Goal: Check status: Check status

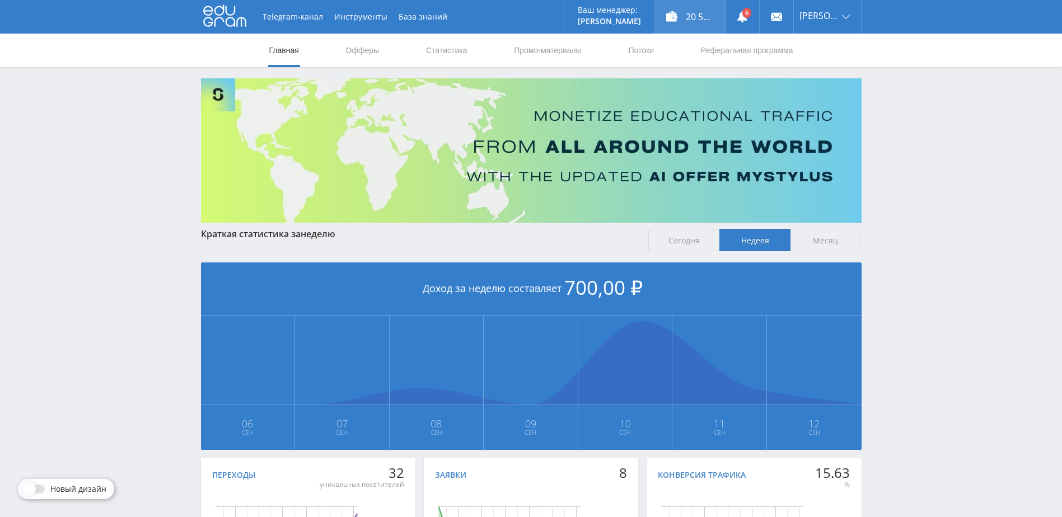
click at [717, 16] on div "20 551,00 ₽" at bounding box center [690, 17] width 70 height 34
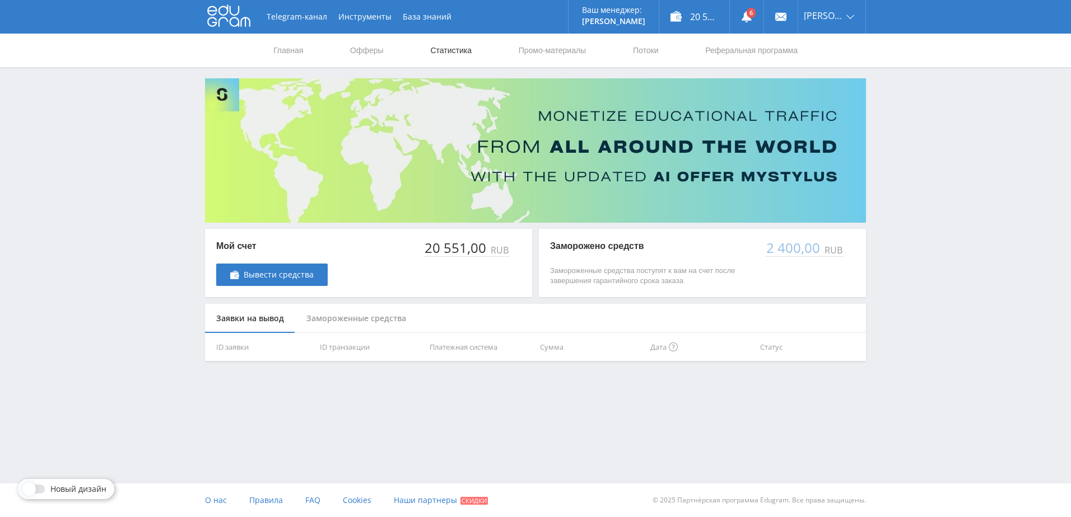
click at [450, 47] on link "Статистика" at bounding box center [451, 51] width 44 height 34
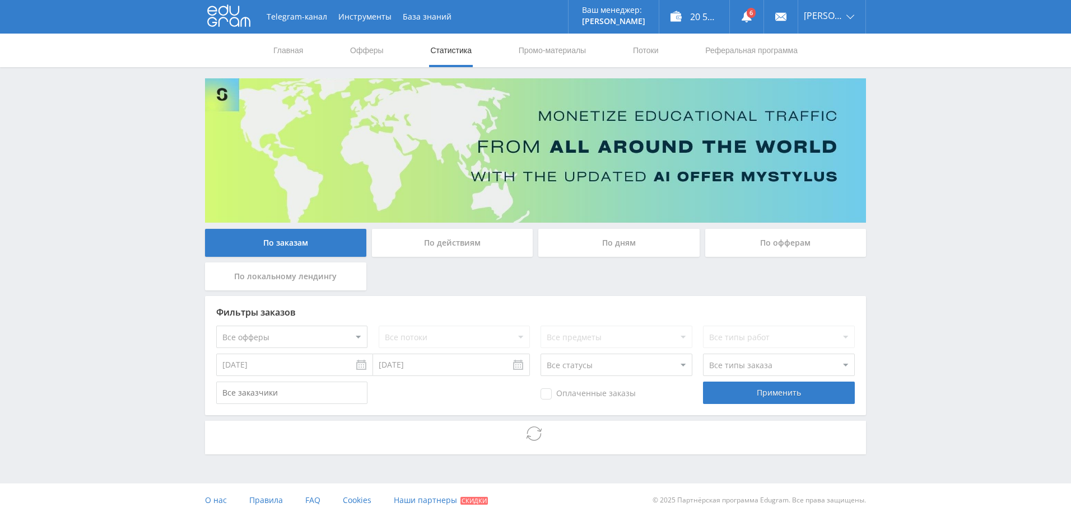
click at [607, 247] on div "По дням" at bounding box center [618, 243] width 161 height 28
click at [0, 0] on input "По дням" at bounding box center [0, 0] width 0 height 0
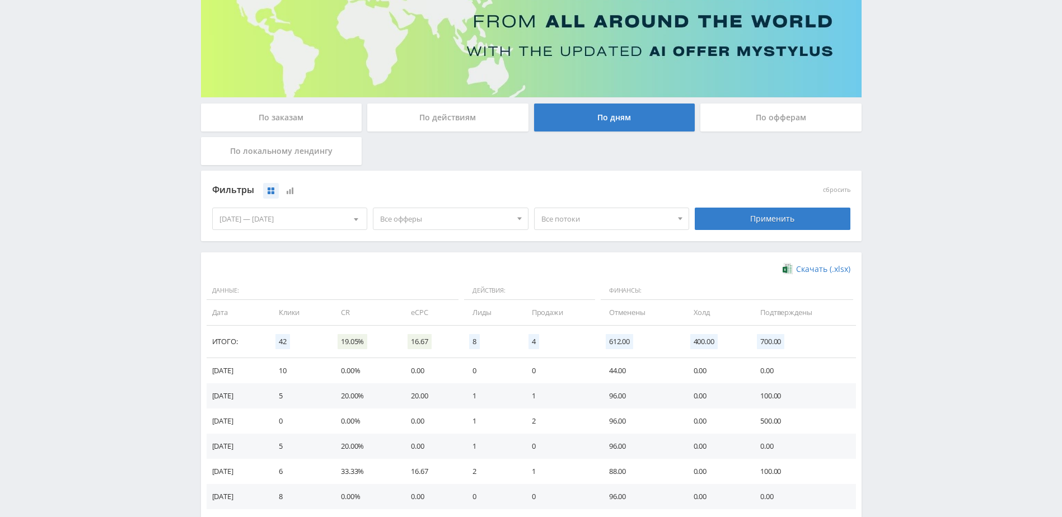
scroll to position [168, 0]
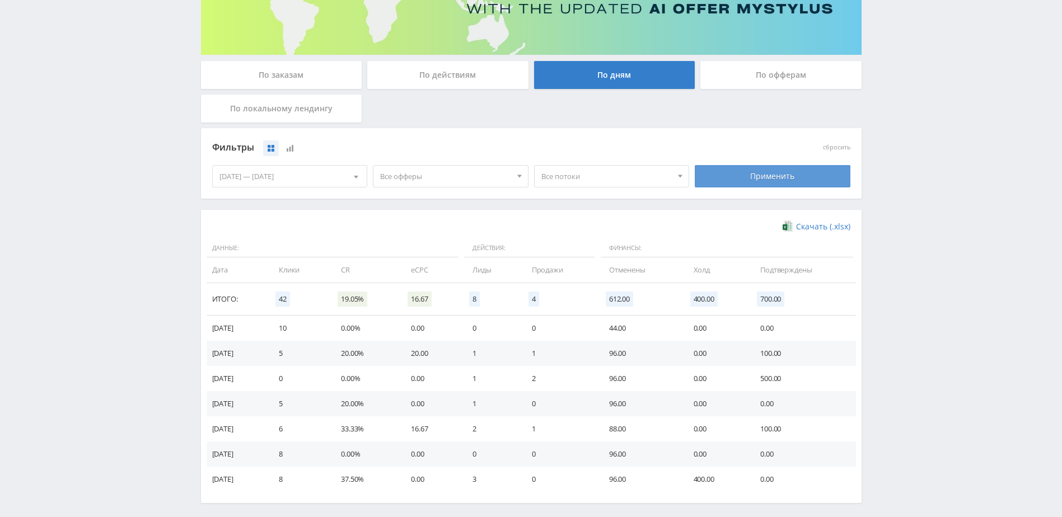
click at [724, 172] on div "Применить" at bounding box center [773, 176] width 156 height 22
click at [302, 178] on div "06.09.2025 — 12.09.2025" at bounding box center [290, 176] width 155 height 21
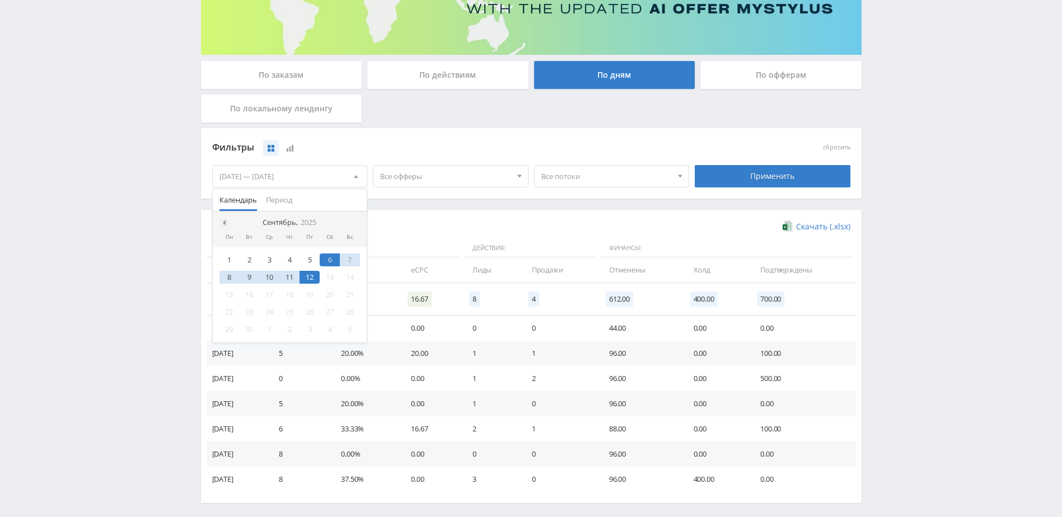
click at [227, 222] on nav "Сентябрь, 2025" at bounding box center [290, 223] width 155 height 22
click at [224, 222] on span at bounding box center [223, 223] width 6 height 6
click at [316, 259] on div "1" at bounding box center [310, 260] width 20 height 13
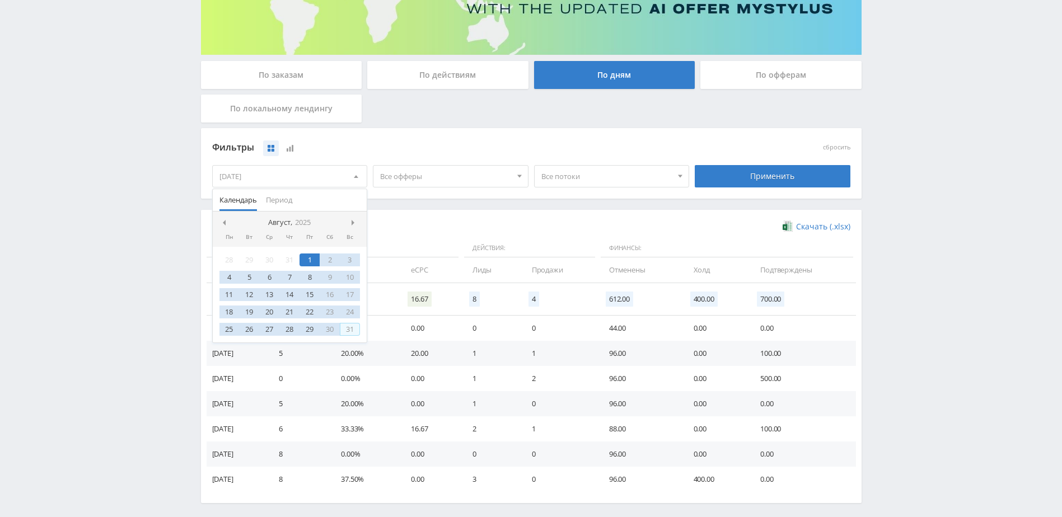
click at [356, 324] on div "31" at bounding box center [350, 329] width 20 height 13
click at [717, 169] on div "Применить" at bounding box center [773, 176] width 156 height 22
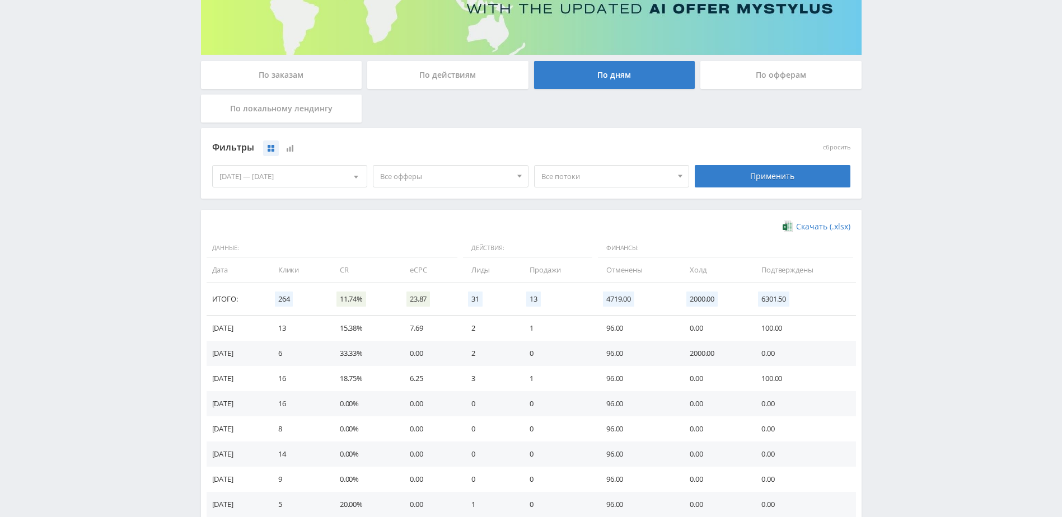
click at [444, 179] on span "Все офферы" at bounding box center [445, 176] width 131 height 21
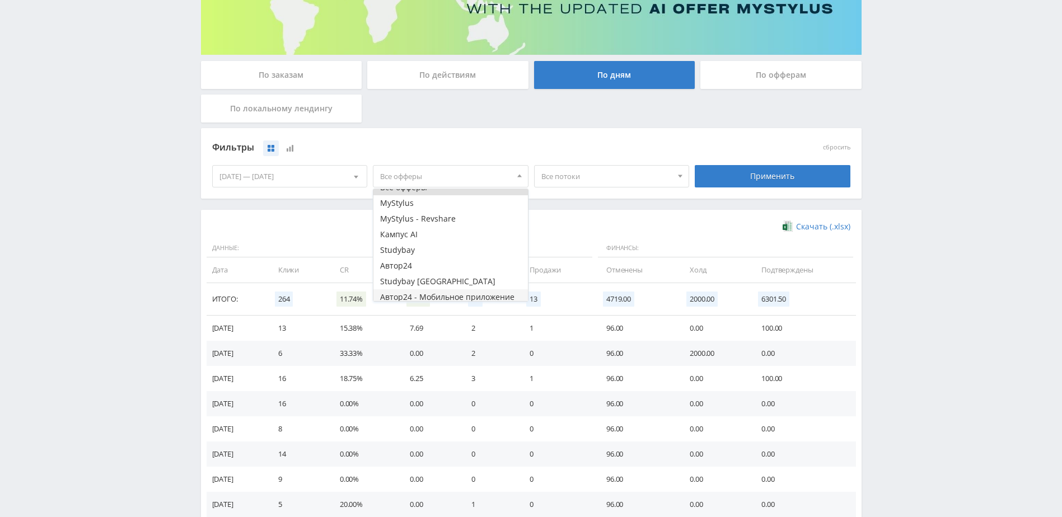
scroll to position [29, 0]
click at [428, 291] on button "Study AI (RevShare)" at bounding box center [450, 294] width 155 height 16
click at [736, 169] on div "Применить" at bounding box center [773, 176] width 156 height 22
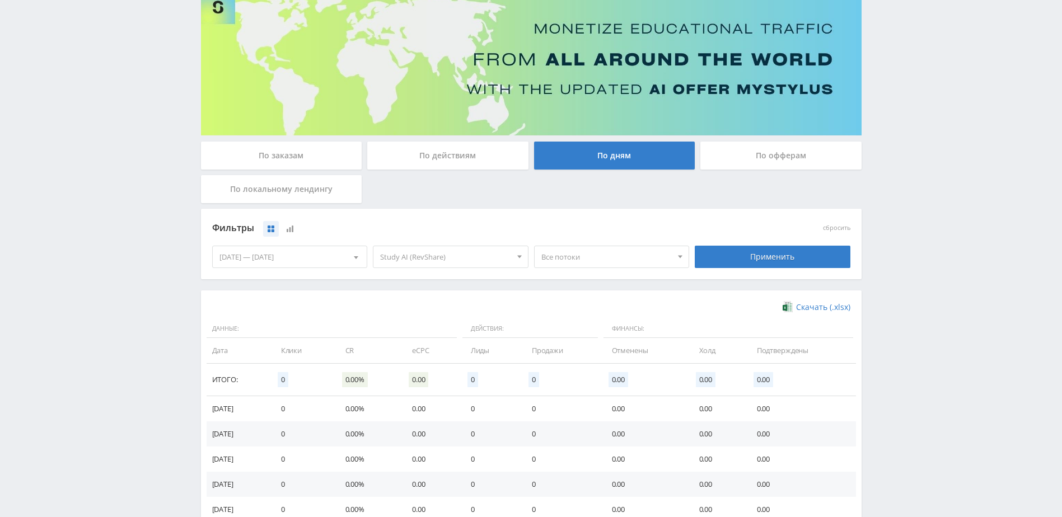
scroll to position [168, 0]
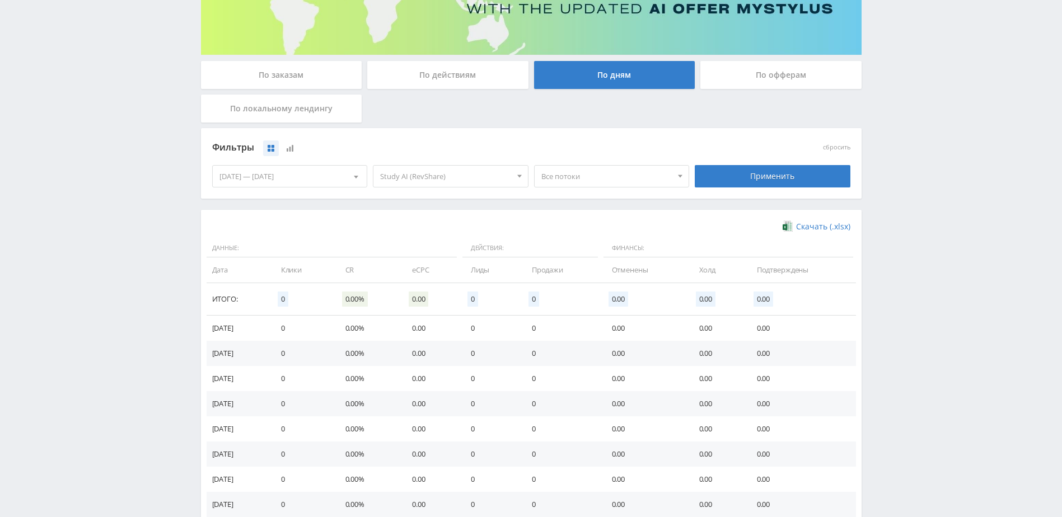
click at [466, 176] on span "Study AI (RevShare)" at bounding box center [445, 176] width 131 height 21
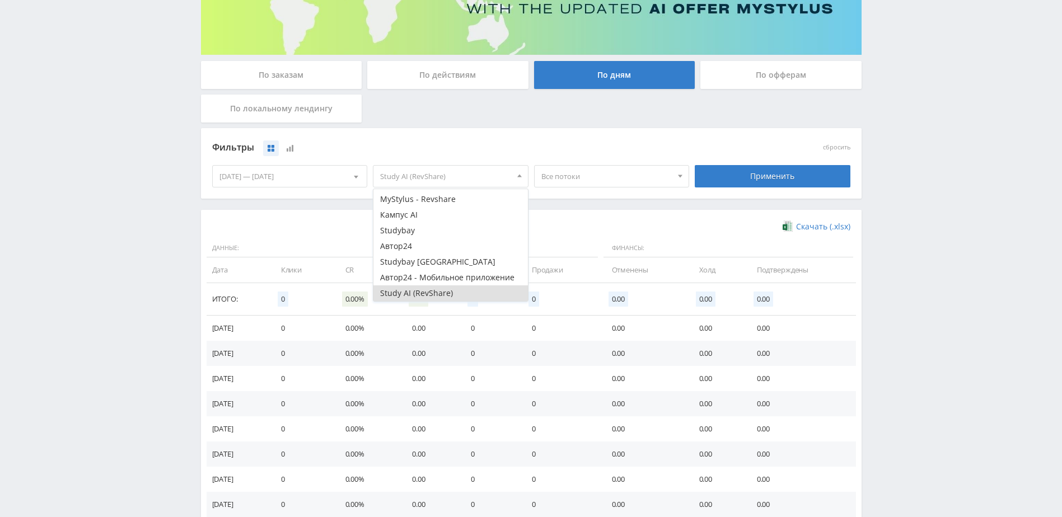
click at [415, 293] on button "Study AI (RevShare)" at bounding box center [450, 294] width 155 height 16
click at [414, 250] on button "Автор24" at bounding box center [450, 247] width 155 height 16
click at [768, 183] on div "Применить" at bounding box center [773, 176] width 156 height 22
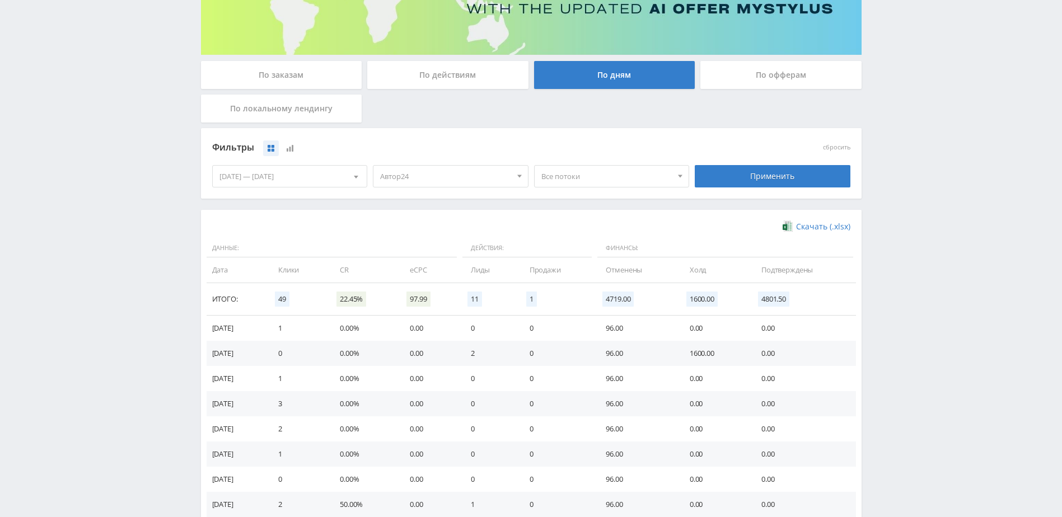
click at [566, 174] on span "Все потоки" at bounding box center [606, 176] width 131 height 21
click at [588, 177] on span "Все потоки" at bounding box center [606, 176] width 131 height 21
click at [498, 181] on span "Автор24" at bounding box center [445, 176] width 131 height 21
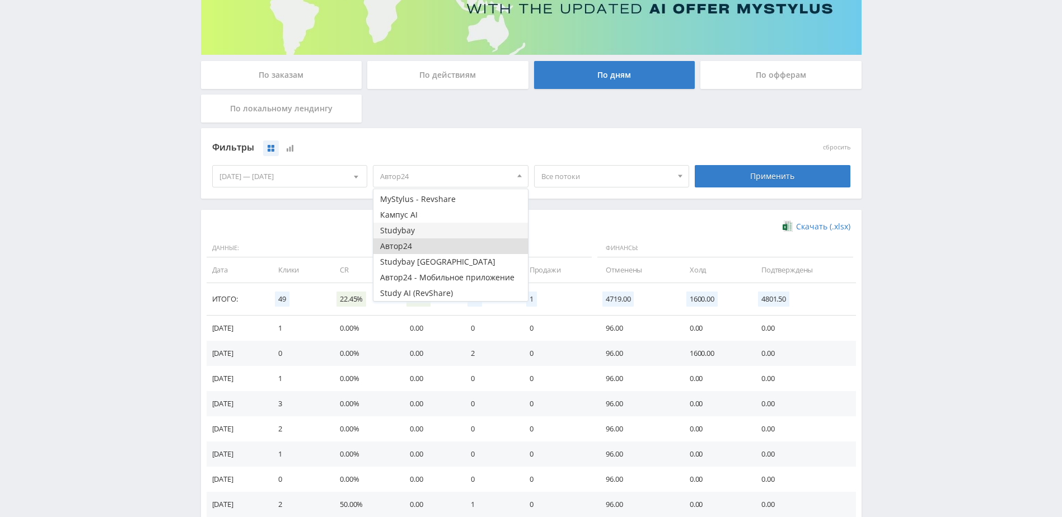
scroll to position [0, 0]
click at [451, 199] on button "Все офферы" at bounding box center [450, 197] width 155 height 16
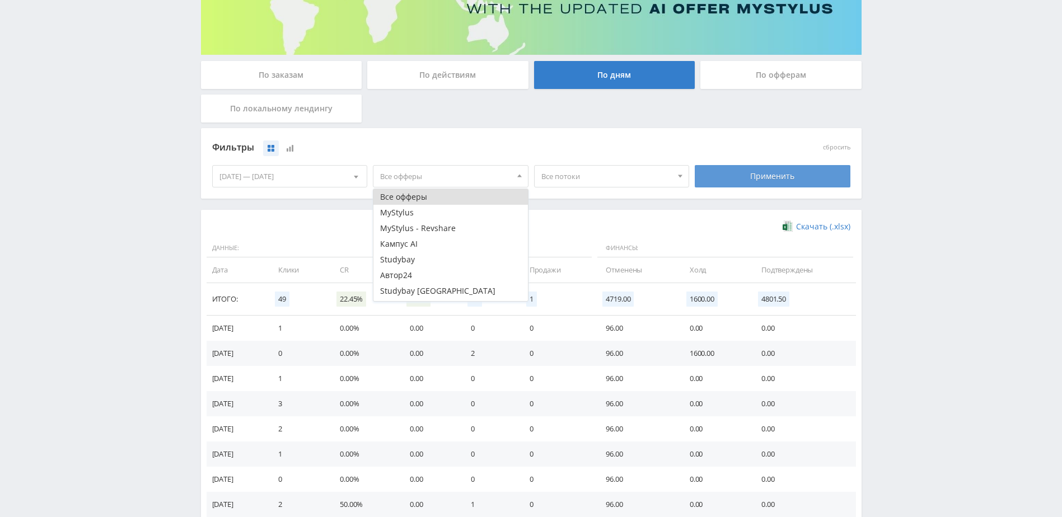
click at [742, 175] on div "Применить" at bounding box center [773, 176] width 156 height 22
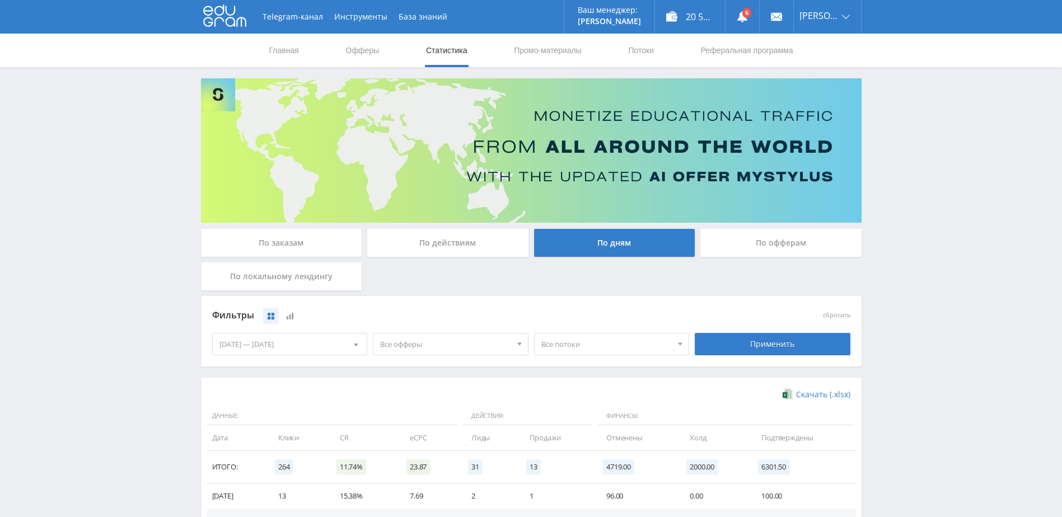
click at [485, 348] on span "Все офферы" at bounding box center [445, 344] width 131 height 21
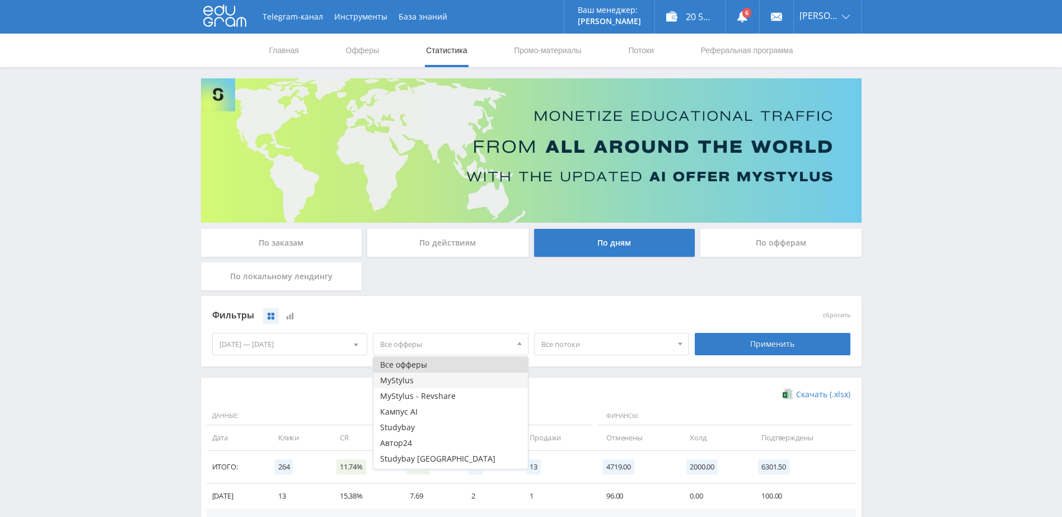
click at [426, 384] on button "MyStylus" at bounding box center [450, 381] width 155 height 16
click at [435, 380] on button "MyStylus" at bounding box center [450, 381] width 155 height 16
click at [400, 414] on button "Кампус AI" at bounding box center [450, 412] width 155 height 16
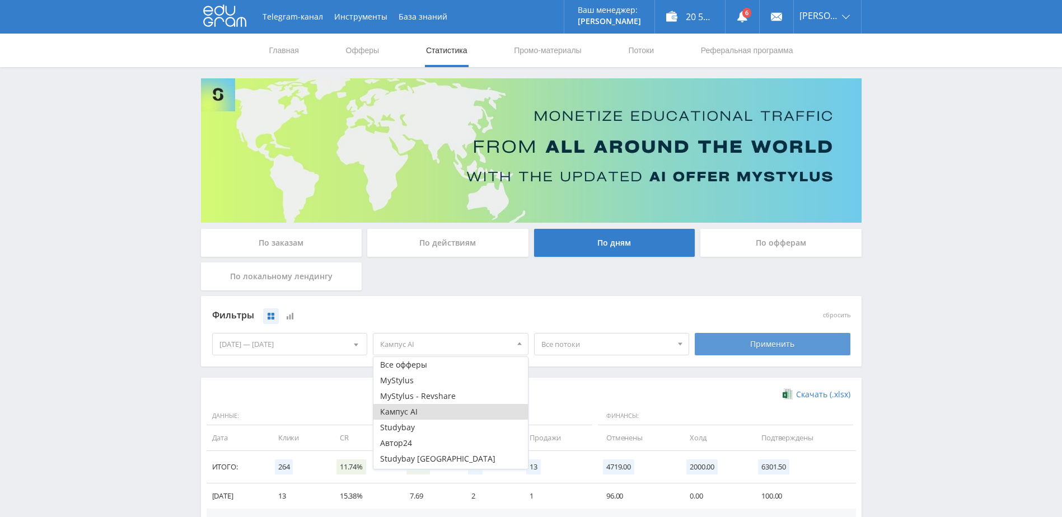
click at [697, 335] on div "Применить" at bounding box center [773, 344] width 156 height 22
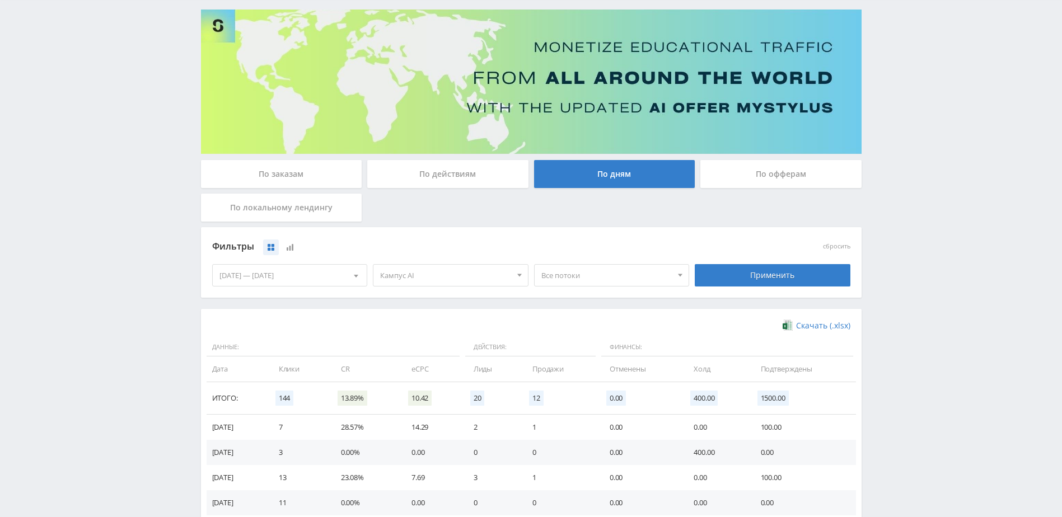
scroll to position [112, 0]
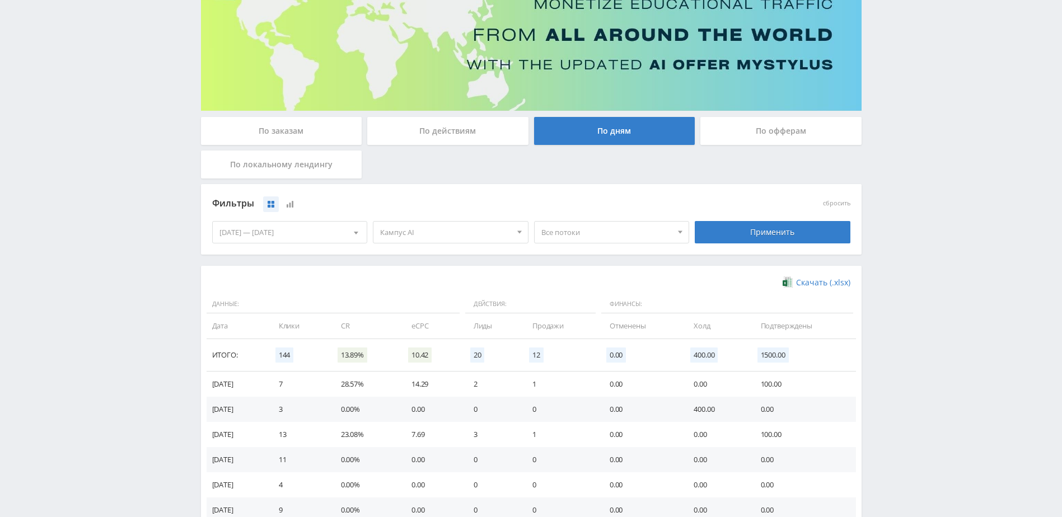
click at [316, 226] on div "01.08.2025 — 31.08.2025" at bounding box center [290, 232] width 155 height 21
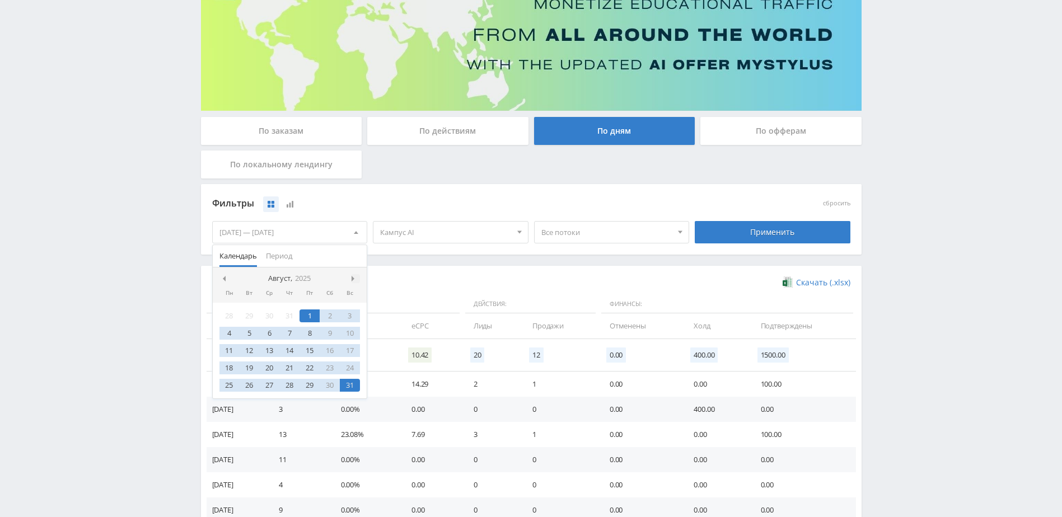
click at [353, 278] on span at bounding box center [355, 279] width 6 height 6
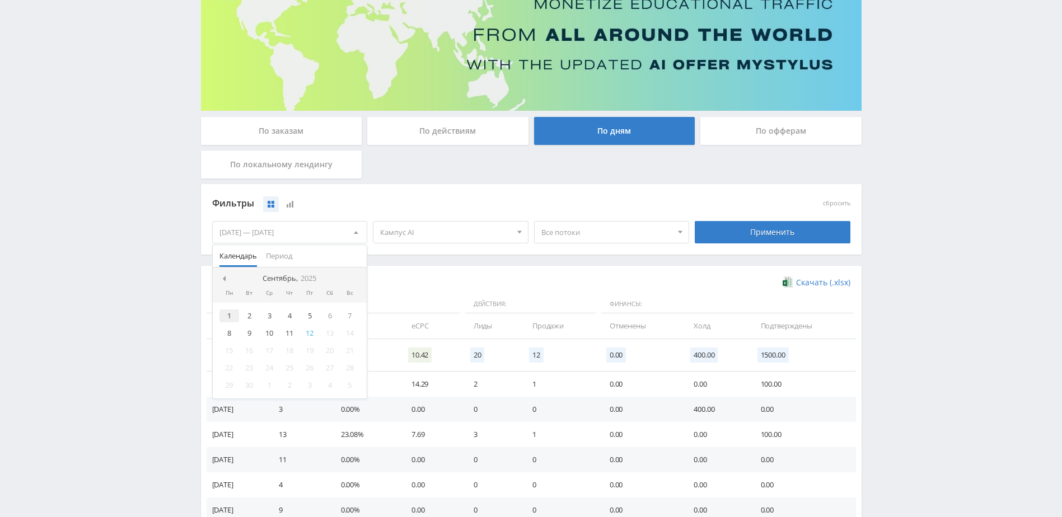
click at [230, 315] on div "1" at bounding box center [229, 316] width 20 height 13
click at [305, 335] on div "12" at bounding box center [310, 333] width 20 height 13
click at [707, 225] on div "Применить" at bounding box center [773, 232] width 156 height 22
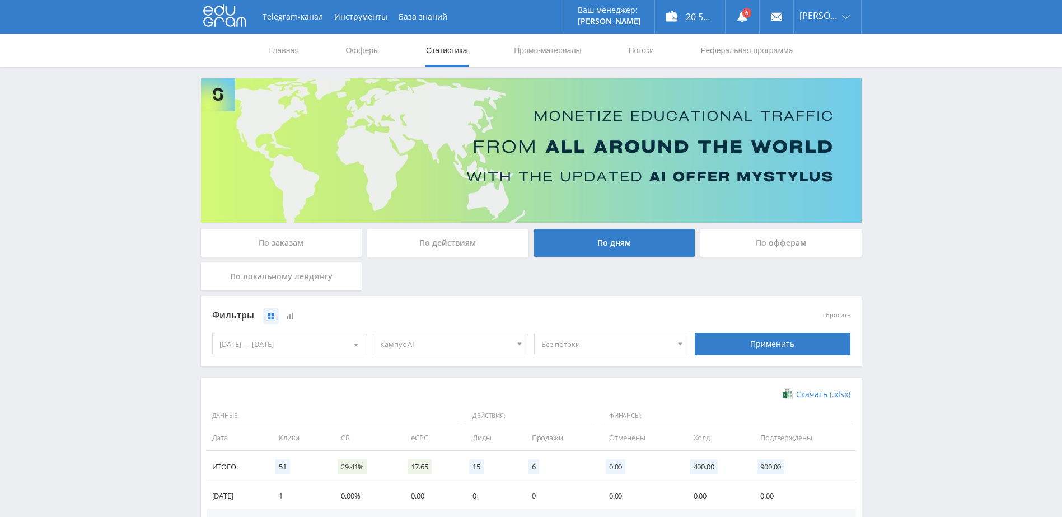
click at [410, 335] on div "Кампус AI Все офферы MyStylus MyStylus - Revshare Кампус AI Studybay Автор24 St…" at bounding box center [450, 344] width 161 height 31
click at [392, 343] on span "Кампус AI" at bounding box center [445, 344] width 131 height 21
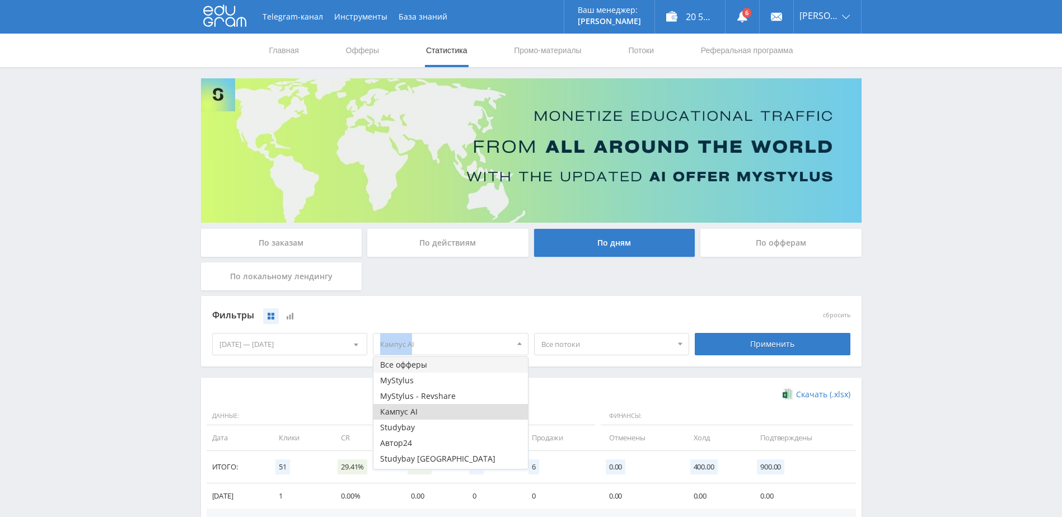
click at [415, 365] on button "Все офферы" at bounding box center [450, 365] width 155 height 16
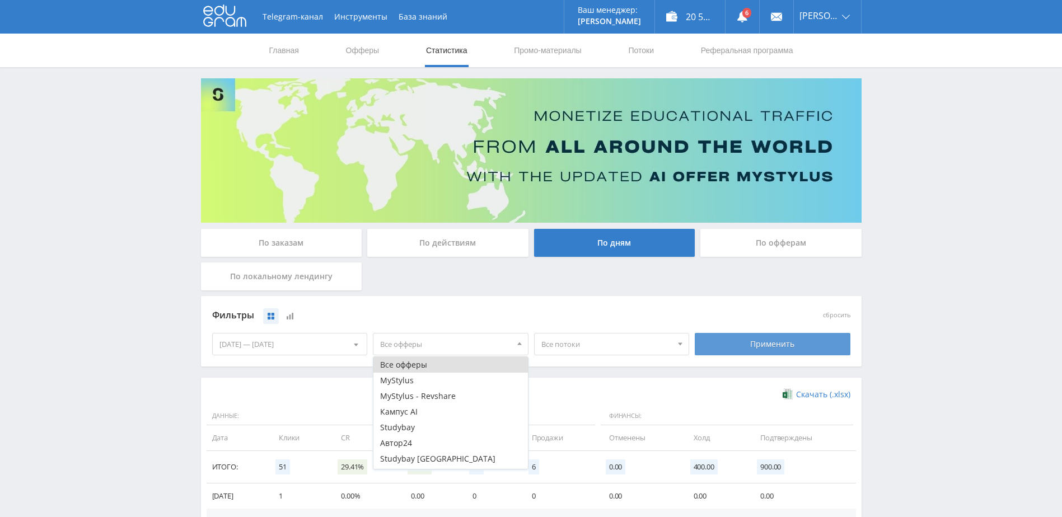
click at [759, 343] on div "Применить" at bounding box center [773, 344] width 156 height 22
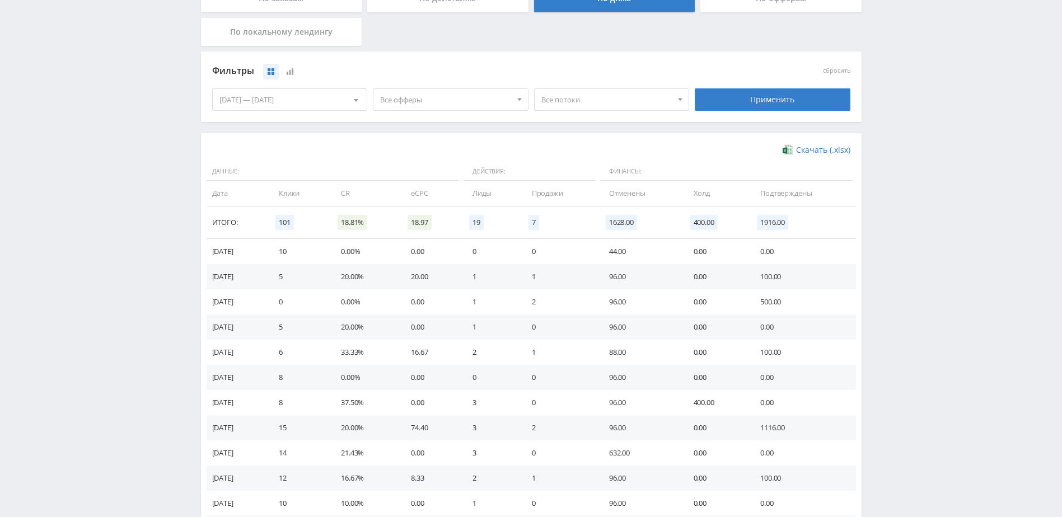
scroll to position [229, 0]
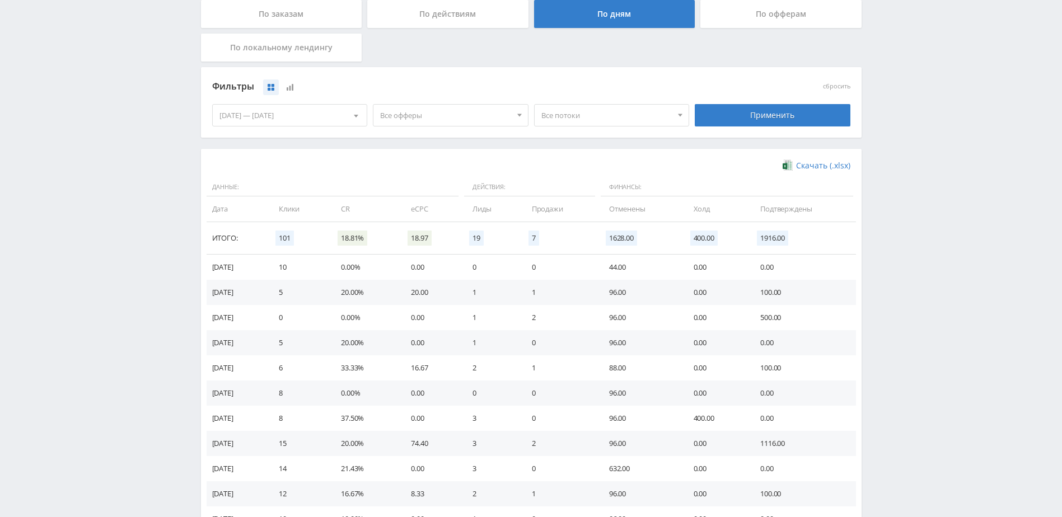
click at [469, 118] on span "Все офферы" at bounding box center [445, 115] width 131 height 21
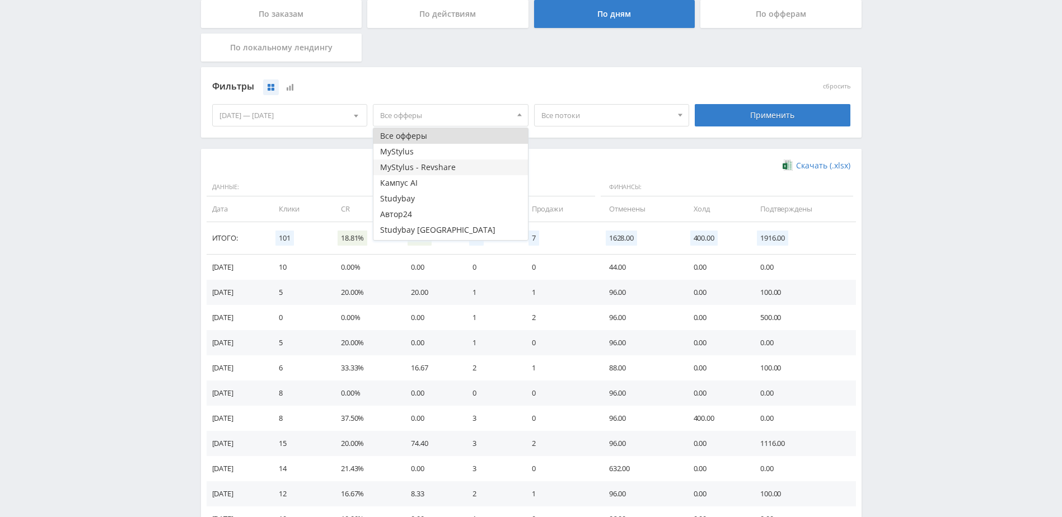
click at [419, 174] on button "MyStylus - Revshare" at bounding box center [450, 168] width 155 height 16
click at [410, 184] on button "Кампус AI" at bounding box center [450, 183] width 155 height 16
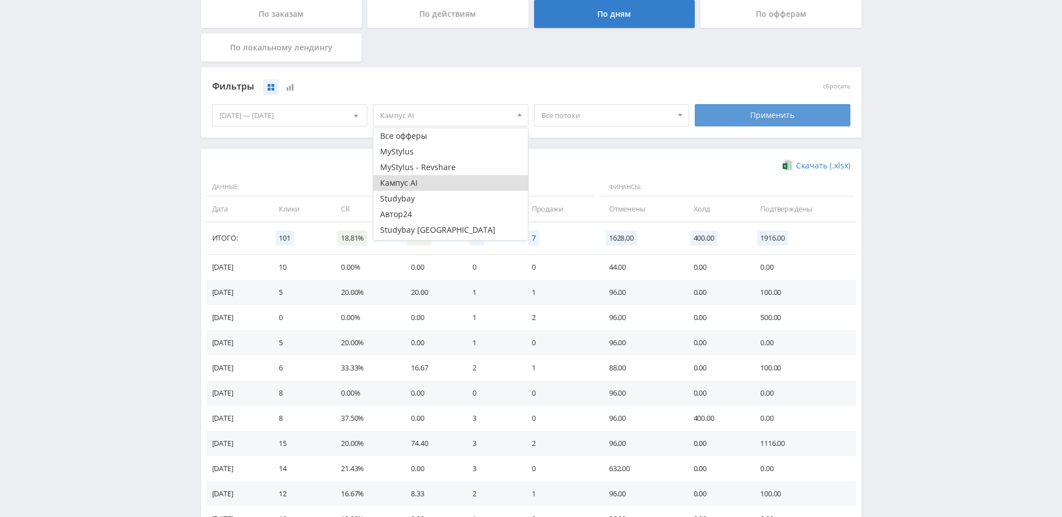
click at [708, 115] on div "Применить" at bounding box center [773, 115] width 156 height 22
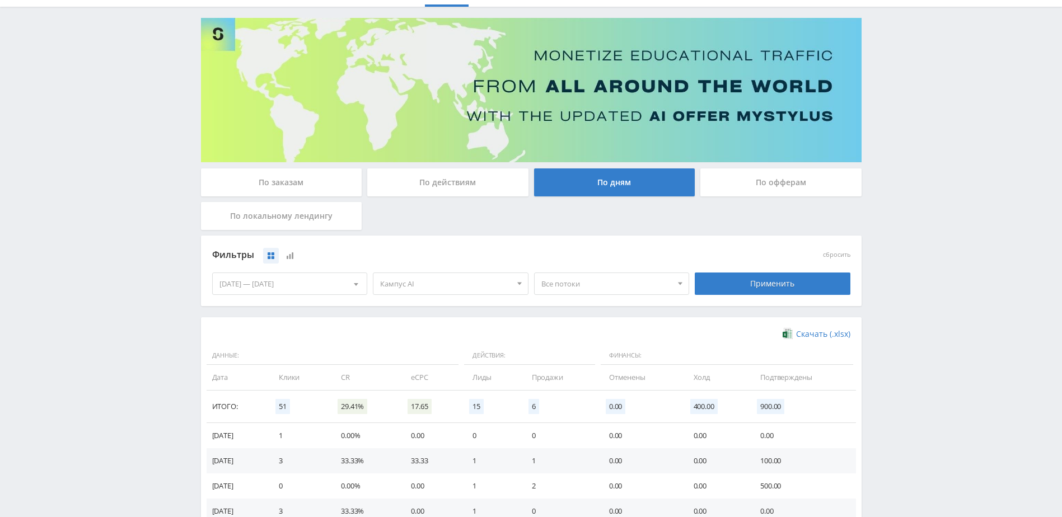
scroll to position [112, 0]
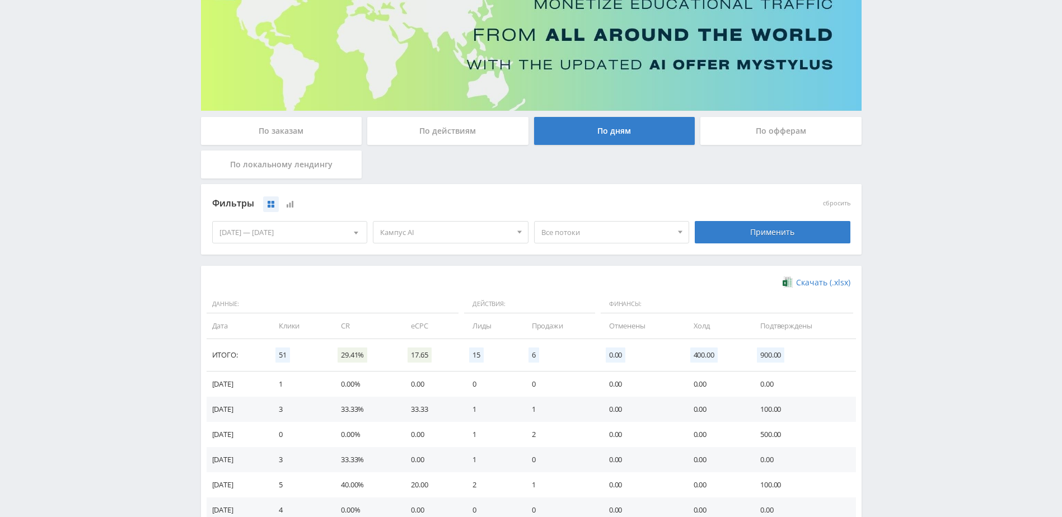
click at [453, 222] on span "Кампус AI" at bounding box center [445, 232] width 131 height 21
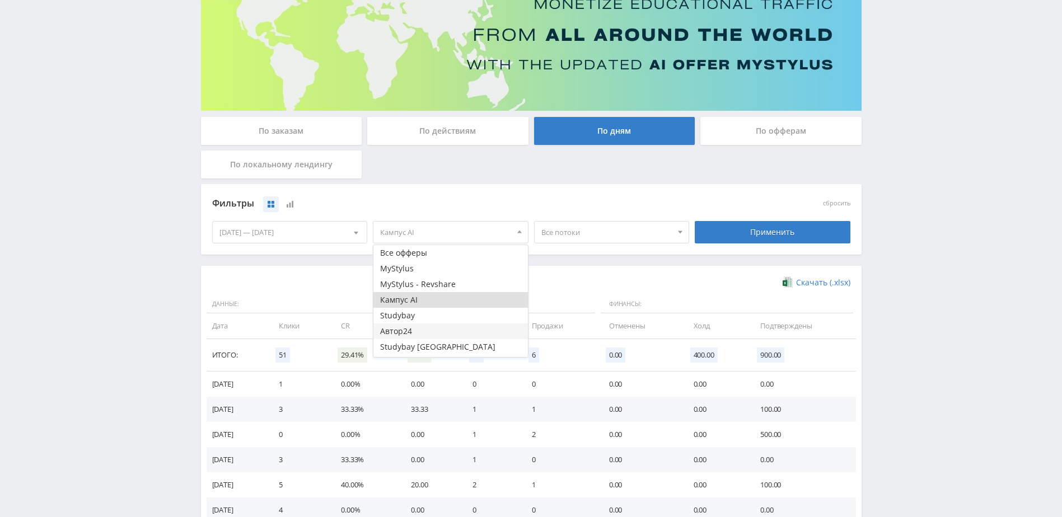
click at [424, 334] on button "Автор24" at bounding box center [450, 332] width 155 height 16
click at [440, 298] on button "Кампус AI" at bounding box center [450, 300] width 155 height 16
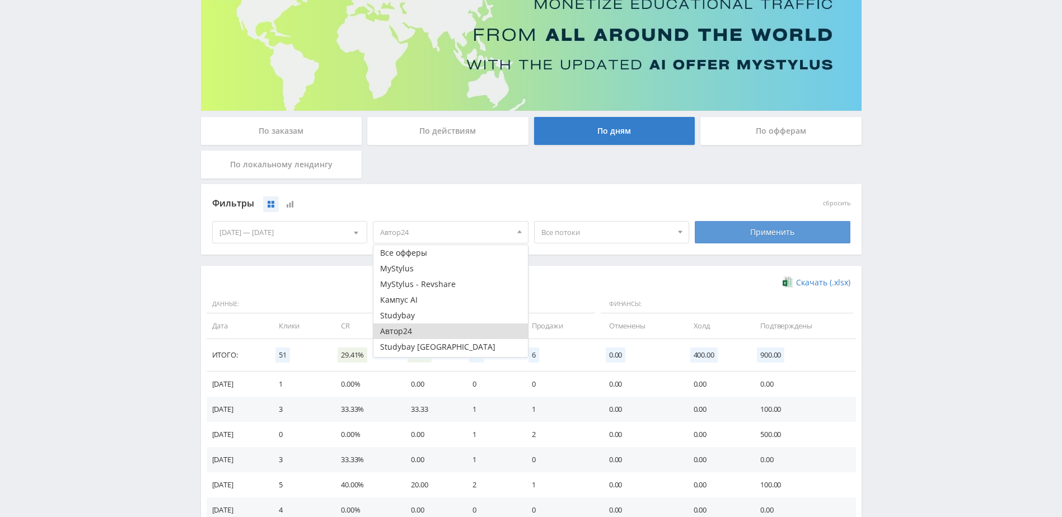
click at [736, 232] on div "Применить" at bounding box center [773, 232] width 156 height 22
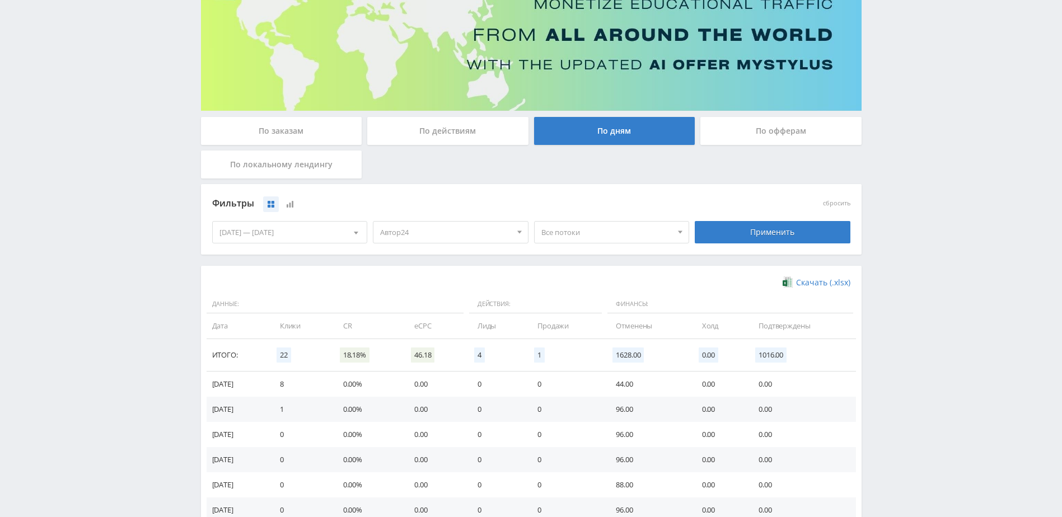
click at [457, 234] on span "Автор24" at bounding box center [445, 232] width 131 height 21
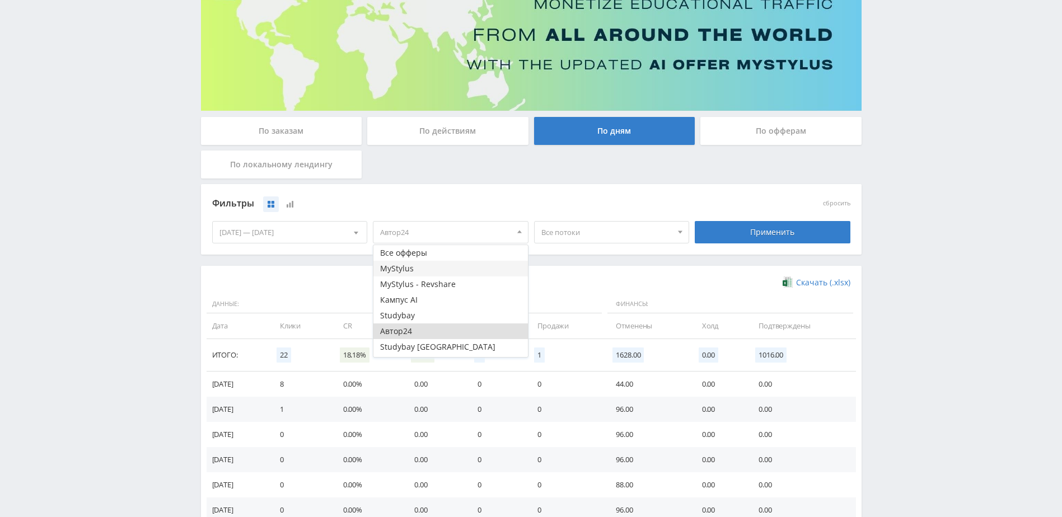
click at [423, 266] on button "MyStylus" at bounding box center [450, 269] width 155 height 16
click at [426, 298] on button "Кампус AI" at bounding box center [450, 300] width 155 height 16
click at [423, 265] on button "MyStylus" at bounding box center [450, 269] width 155 height 16
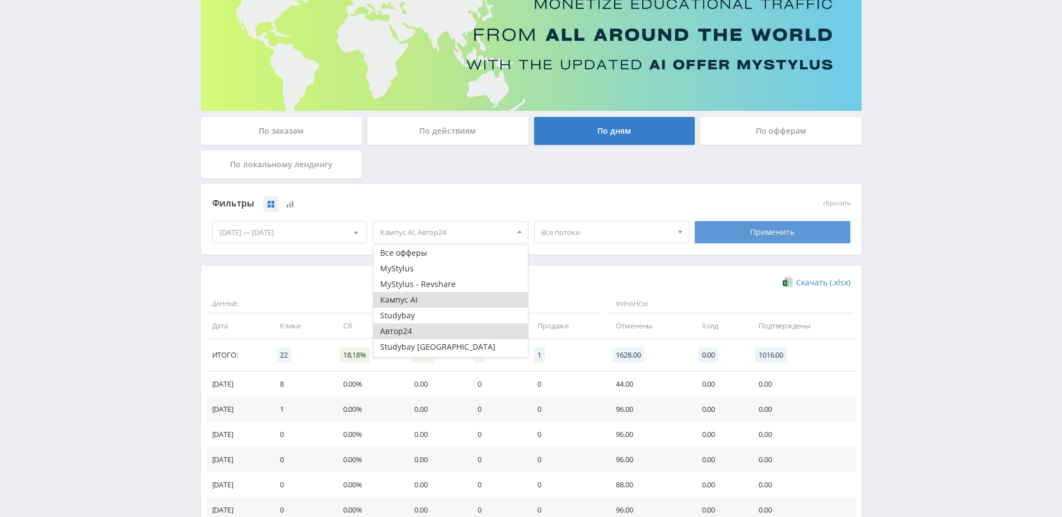
click at [730, 241] on div "Применить" at bounding box center [773, 232] width 156 height 22
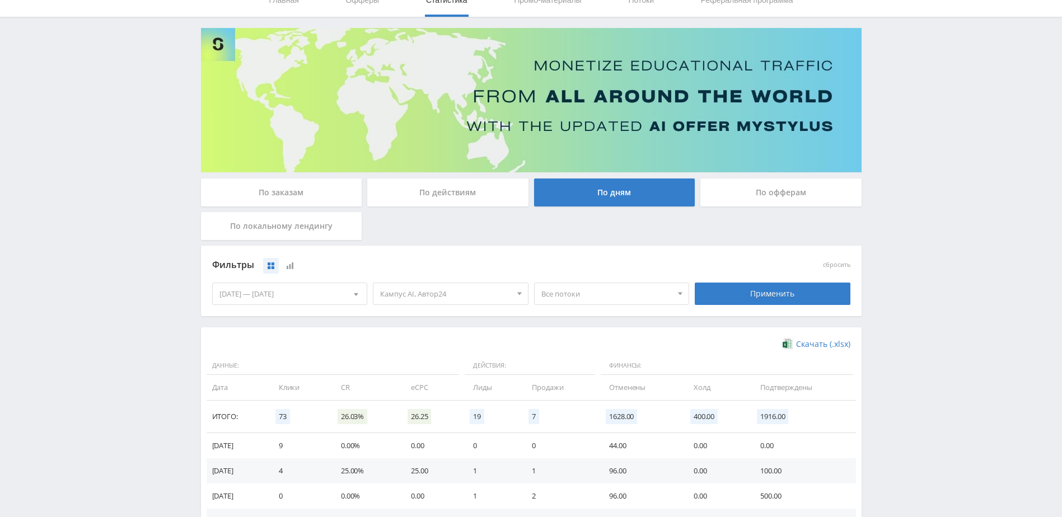
scroll to position [56, 0]
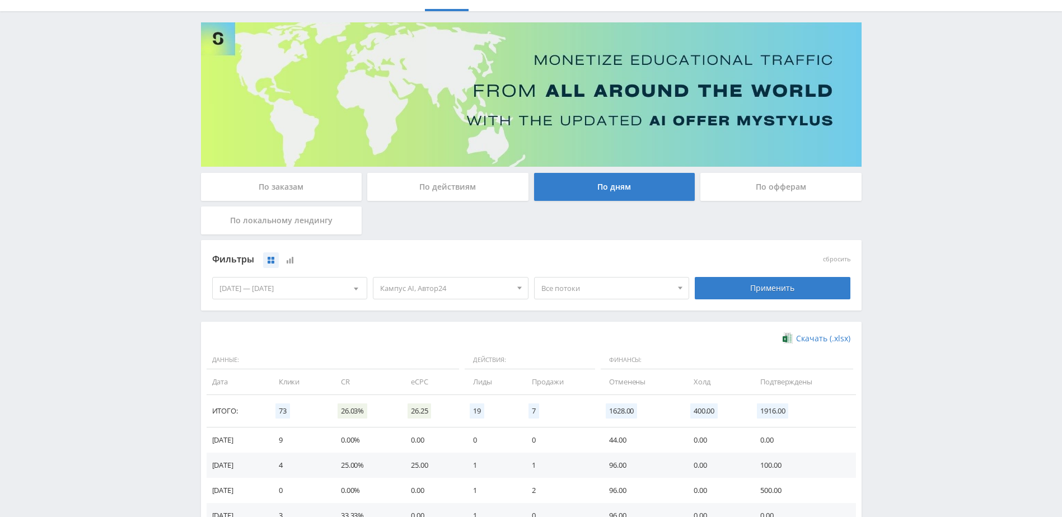
click at [465, 287] on span "Кампус AI, Автор24" at bounding box center [445, 288] width 131 height 21
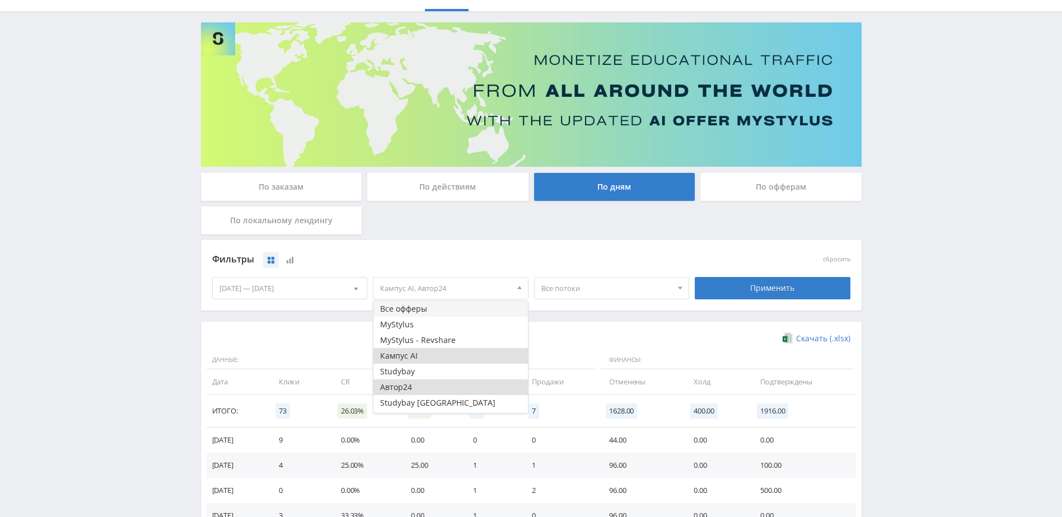
click at [443, 311] on button "Все офферы" at bounding box center [450, 309] width 155 height 16
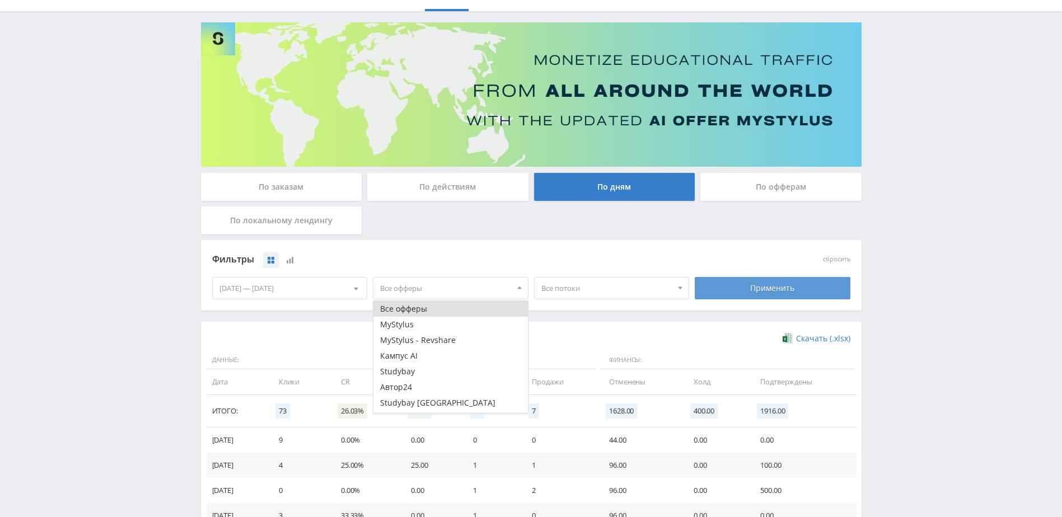
click at [749, 289] on div "Применить" at bounding box center [773, 288] width 156 height 22
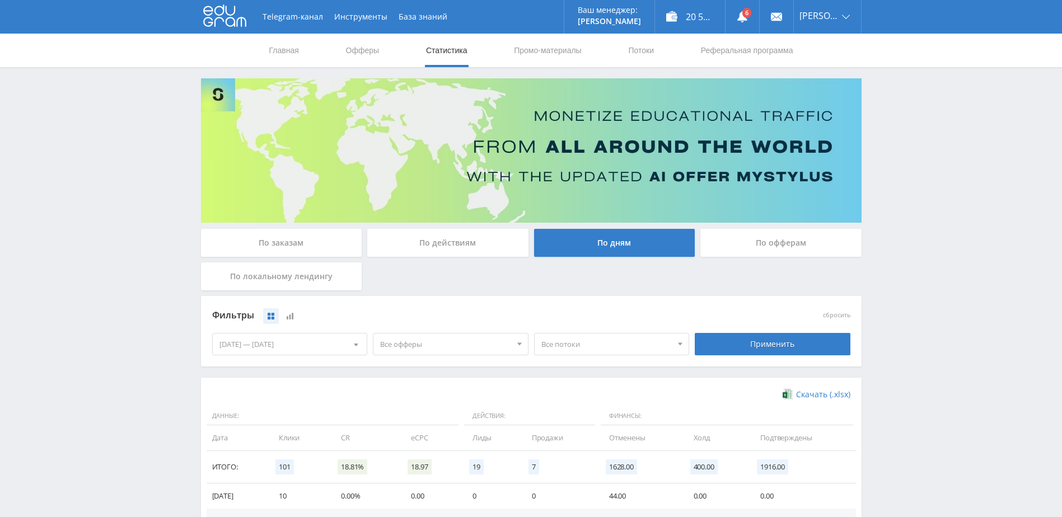
click at [474, 349] on span "Все офферы" at bounding box center [445, 344] width 131 height 21
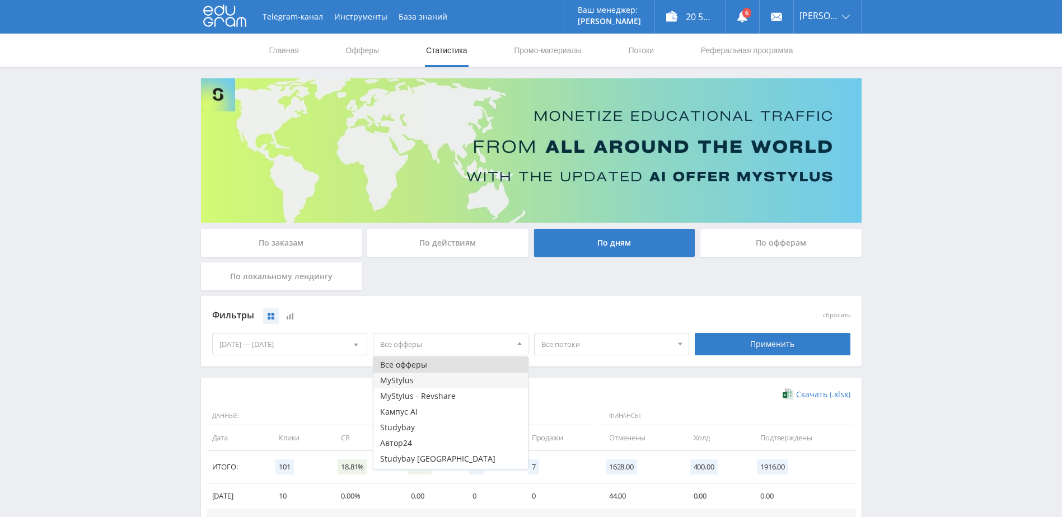
click at [425, 379] on button "MyStylus" at bounding box center [450, 381] width 155 height 16
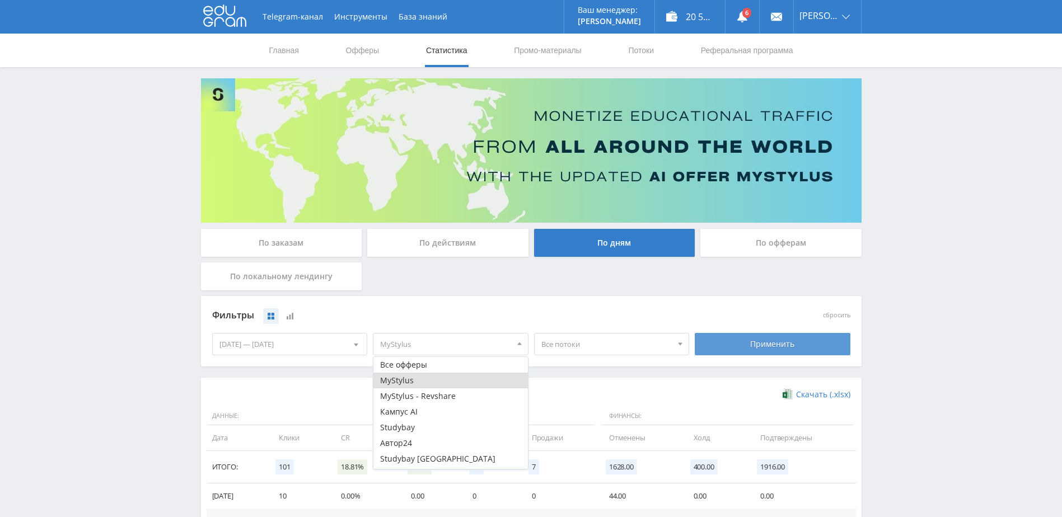
click at [723, 331] on div "Применить" at bounding box center [772, 344] width 161 height 31
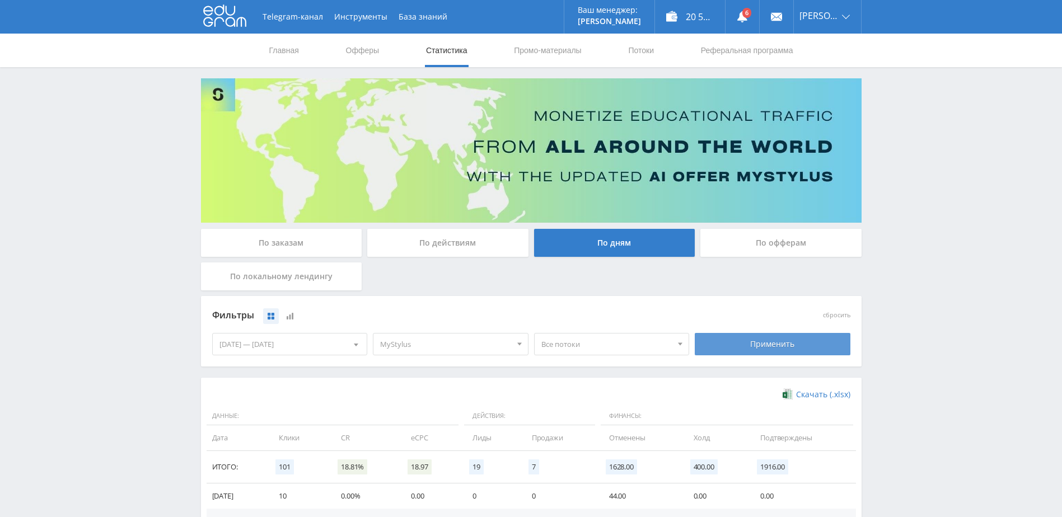
click at [721, 334] on div "Применить" at bounding box center [773, 344] width 156 height 22
drag, startPoint x: 474, startPoint y: 347, endPoint x: 461, endPoint y: 357, distance: 15.9
click at [473, 347] on span "MyStylus" at bounding box center [445, 344] width 131 height 21
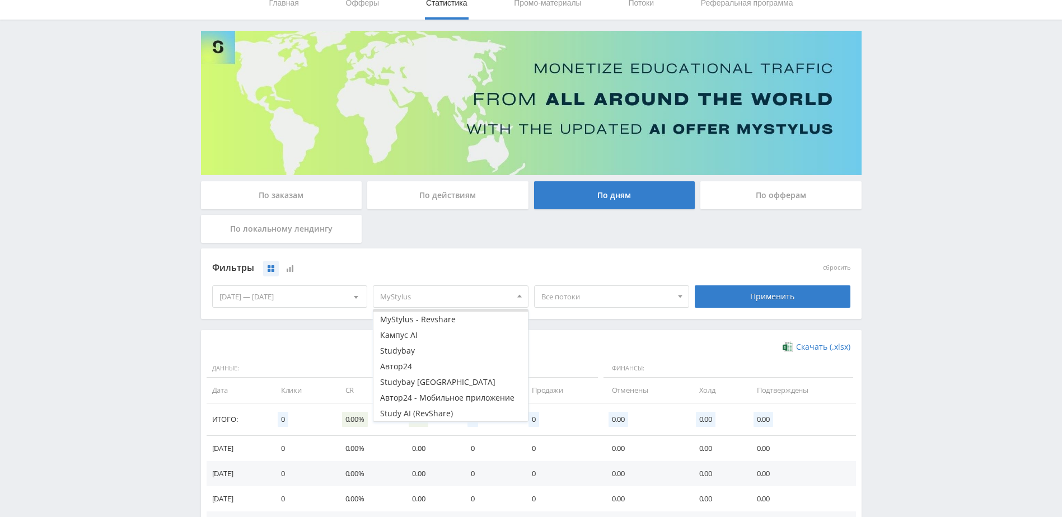
scroll to position [56, 0]
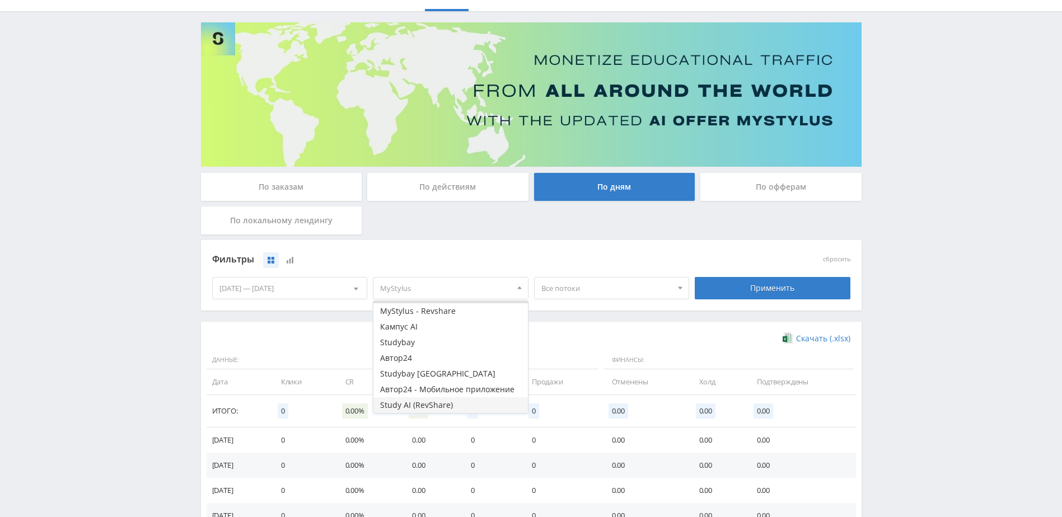
click at [438, 407] on button "Study AI (RevShare)" at bounding box center [450, 406] width 155 height 16
click at [752, 293] on div "Применить" at bounding box center [773, 288] width 156 height 22
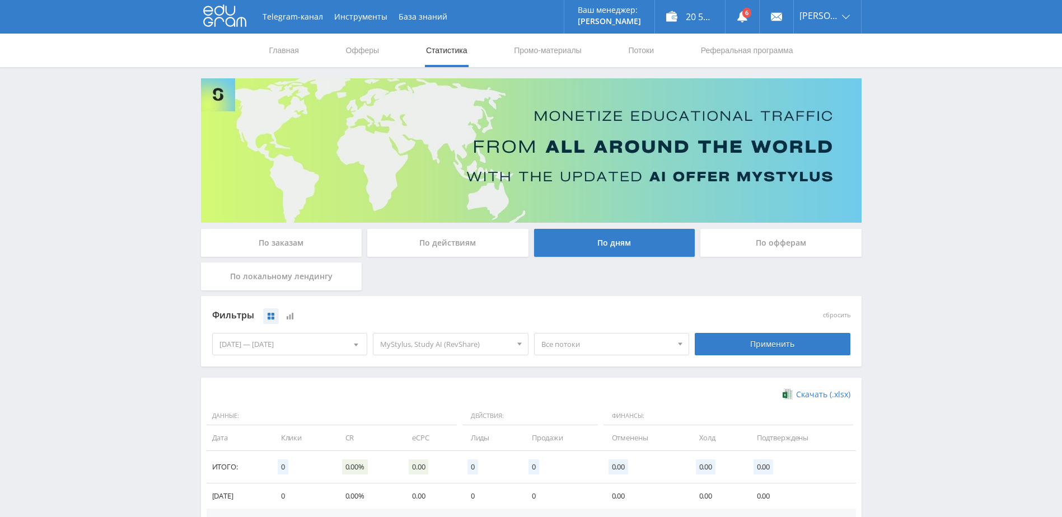
click at [480, 342] on span "MyStylus, Study AI (RevShare)" at bounding box center [445, 344] width 131 height 21
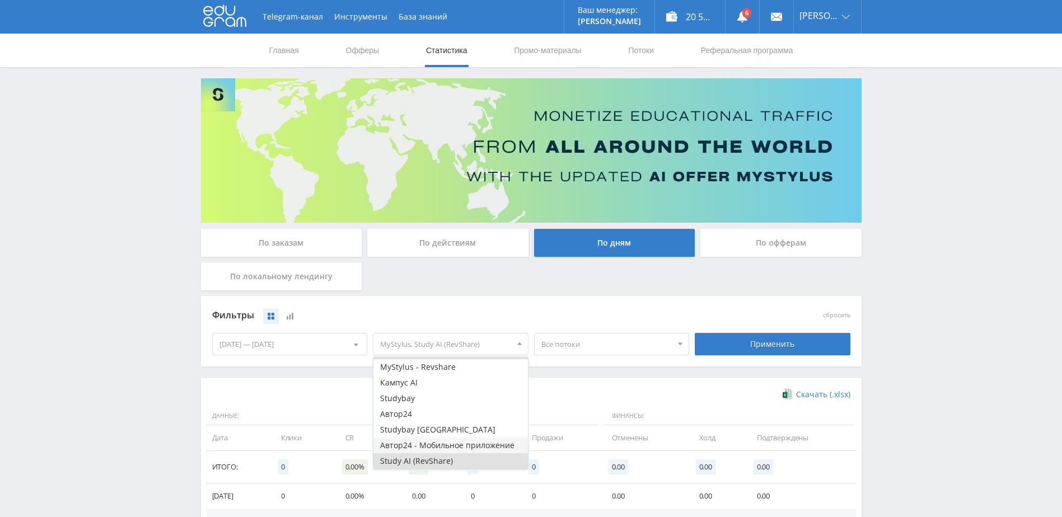
click at [433, 443] on button "Автор24 - Мобильное приложение" at bounding box center [450, 446] width 155 height 16
click at [763, 345] on div "Применить" at bounding box center [773, 344] width 156 height 22
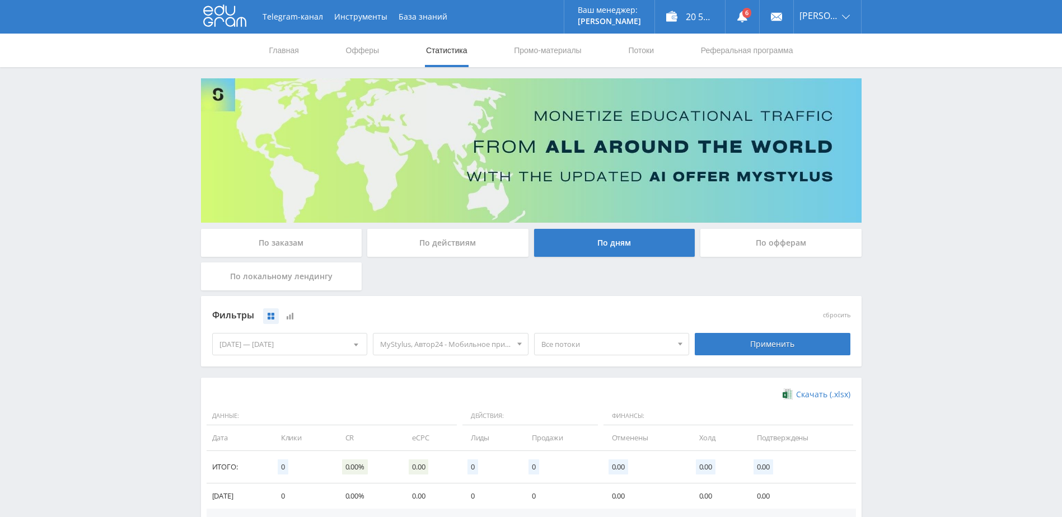
click at [480, 348] on span "MyStylus, Автор24 - Мобильное приложение, Study AI (RevShare)" at bounding box center [445, 344] width 131 height 21
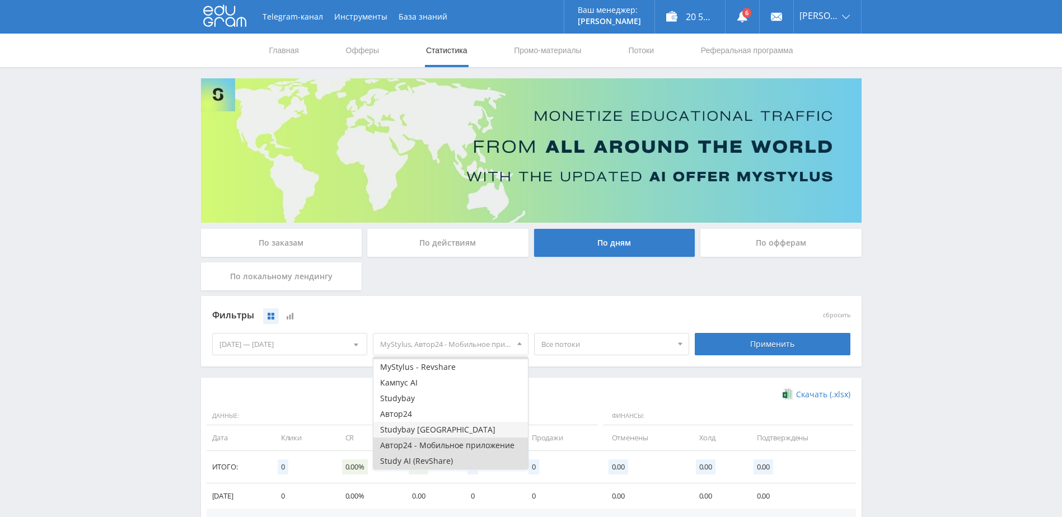
click at [426, 432] on button "Studybay Brazil" at bounding box center [450, 430] width 155 height 16
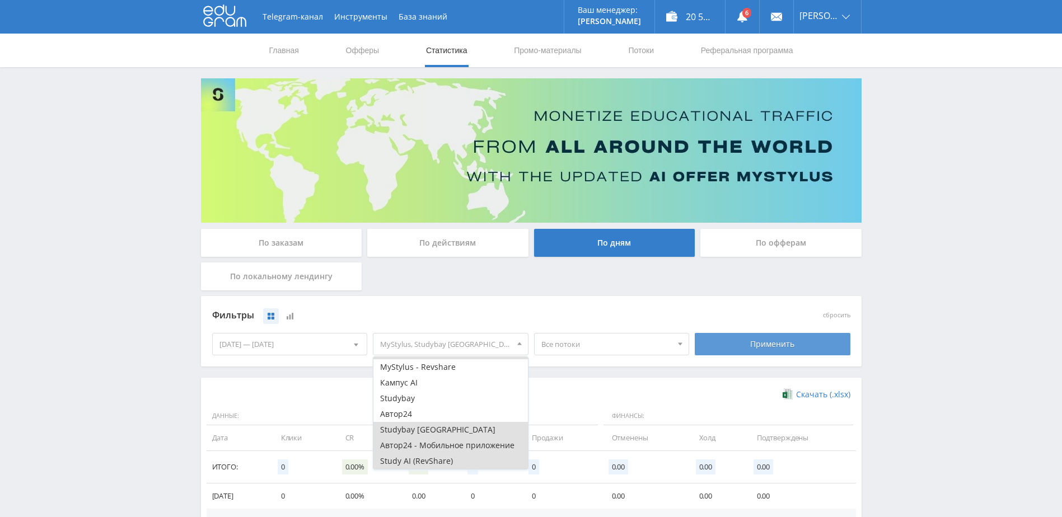
click at [747, 341] on div "Применить" at bounding box center [773, 344] width 156 height 22
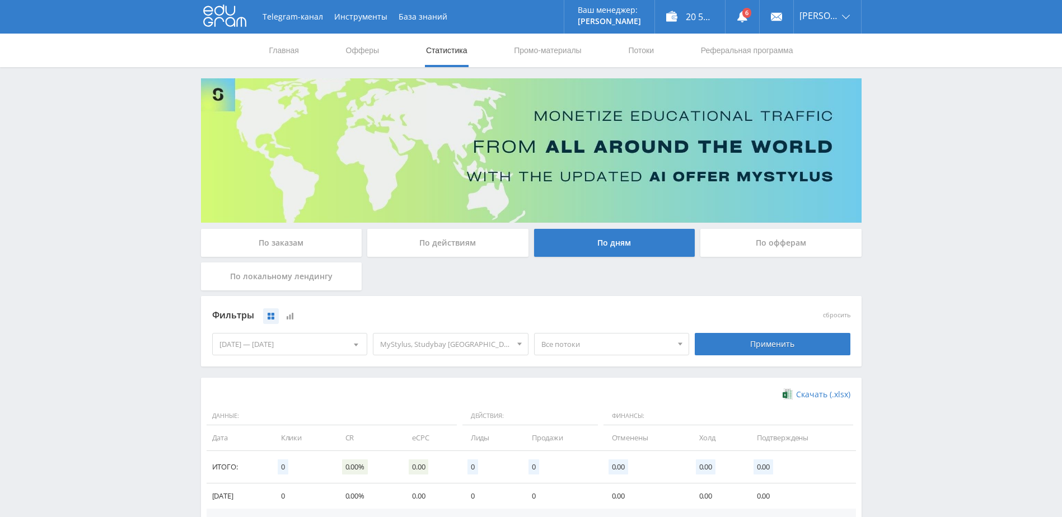
click at [493, 354] on span "MyStylus, Studybay Brazil, Автор24 - Мобильное приложение, Study AI (RevShare)" at bounding box center [445, 344] width 131 height 21
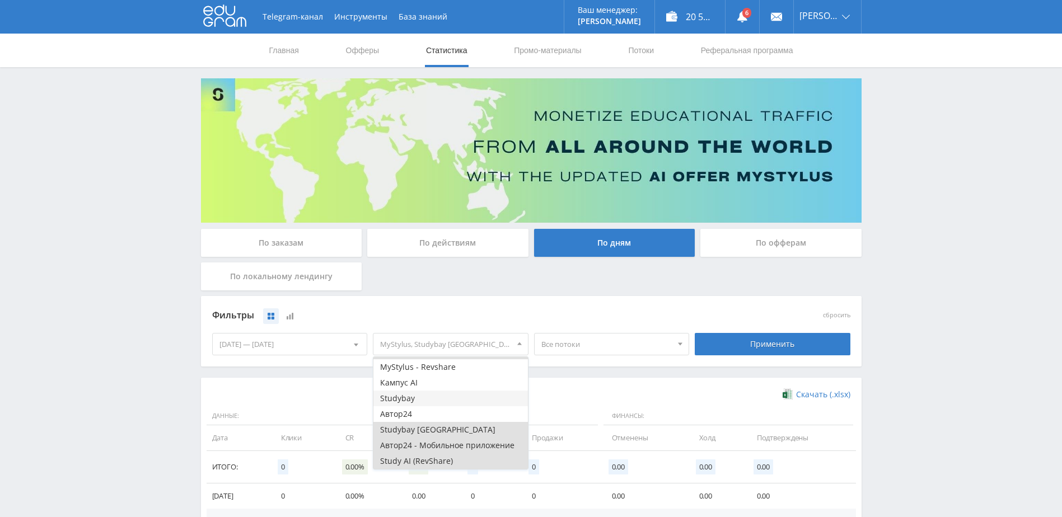
click at [430, 400] on button "Studybay" at bounding box center [450, 399] width 155 height 16
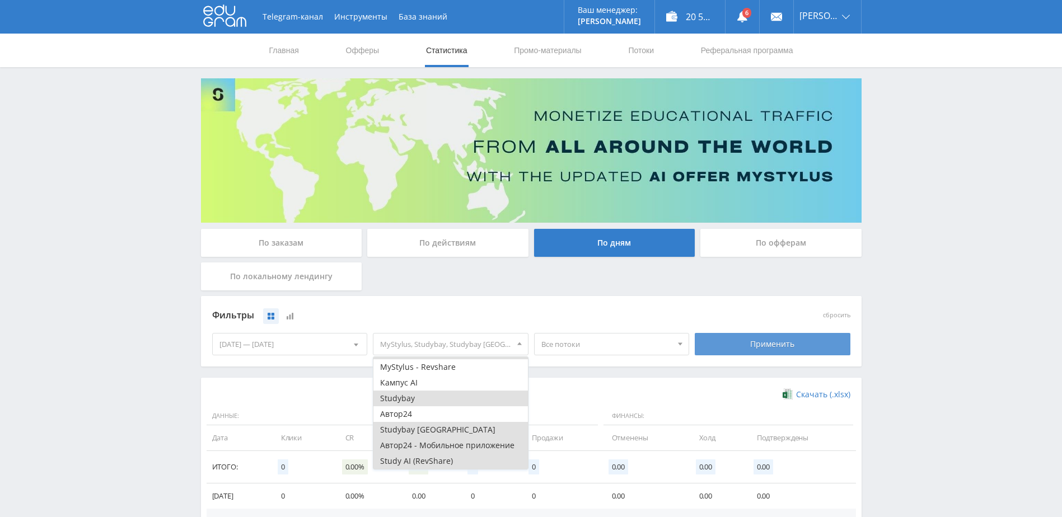
click at [745, 342] on div "Применить" at bounding box center [773, 344] width 156 height 22
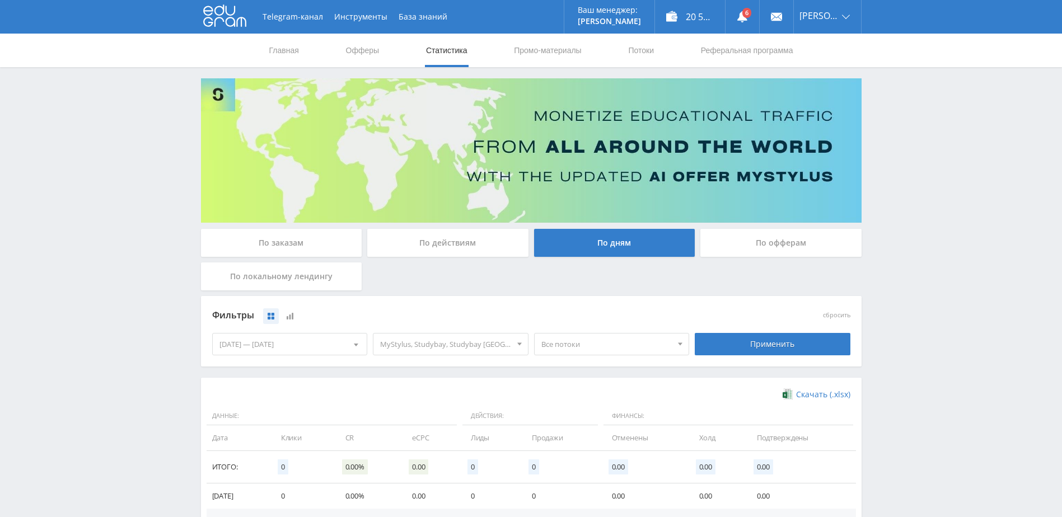
click at [462, 352] on span "MyStylus, Studybay, Studybay Brazil, Автор24 - Мобильное приложение, Study AI (…" at bounding box center [445, 344] width 131 height 21
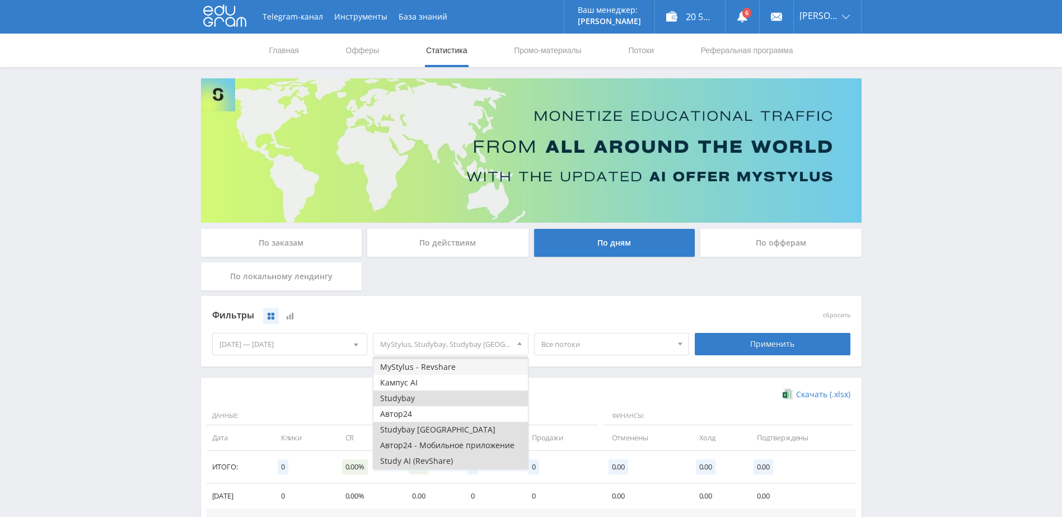
click at [448, 370] on button "MyStylus - Revshare" at bounding box center [450, 367] width 155 height 16
click at [742, 343] on div "Применить" at bounding box center [773, 344] width 156 height 22
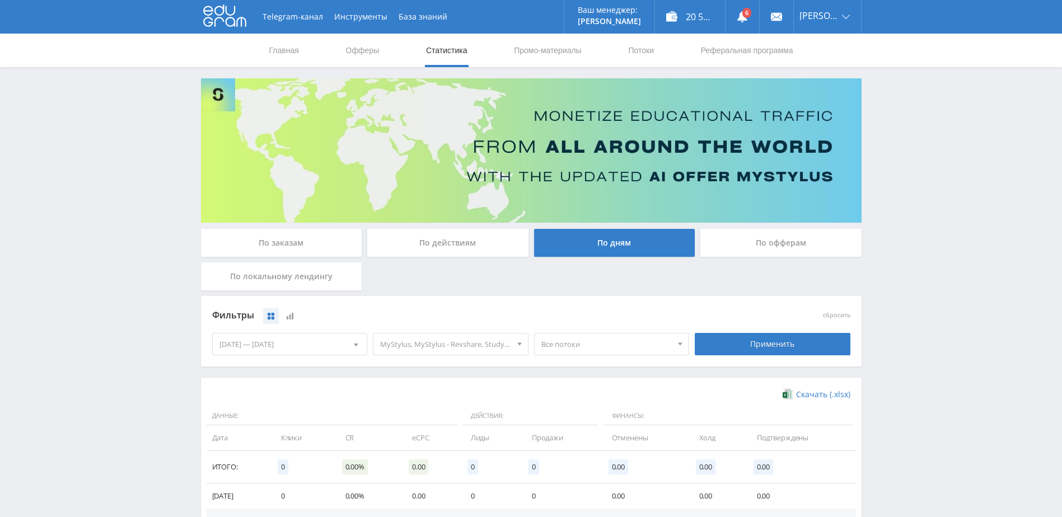
click at [427, 349] on span "MyStylus, MyStylus - Revshare, Studybay, Studybay Brazil, Автор24 - Мобильное п…" at bounding box center [445, 344] width 131 height 21
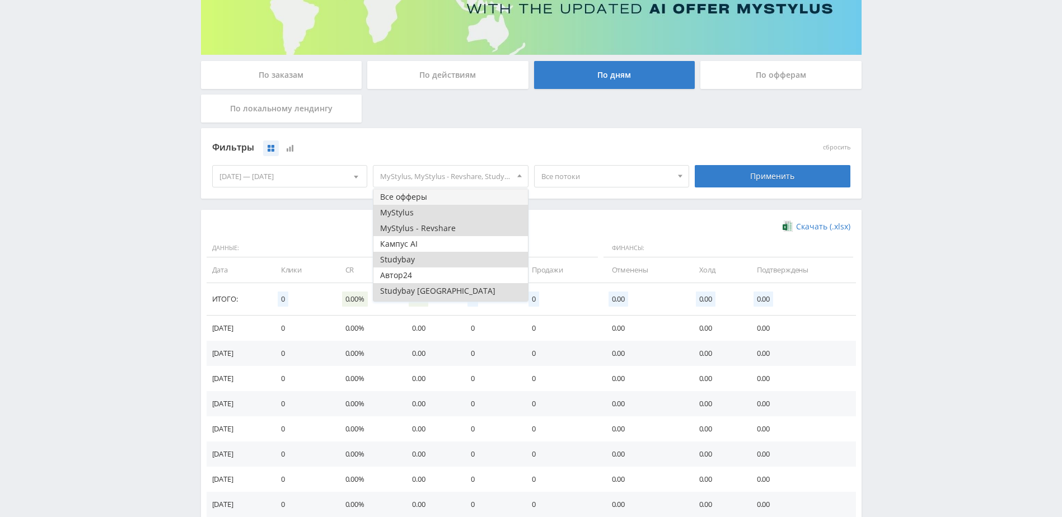
click at [437, 200] on button "Все офферы" at bounding box center [450, 197] width 155 height 16
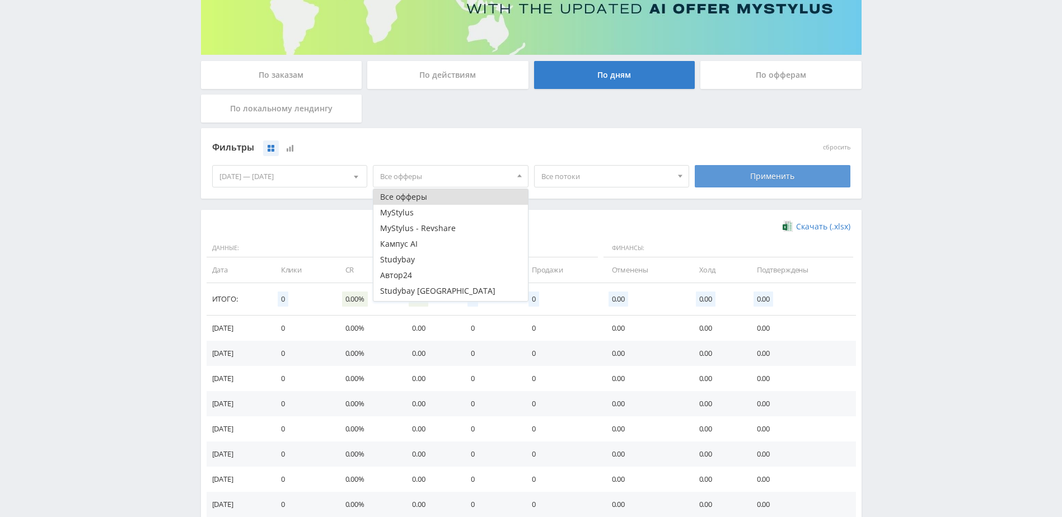
click at [721, 177] on div "Применить" at bounding box center [773, 176] width 156 height 22
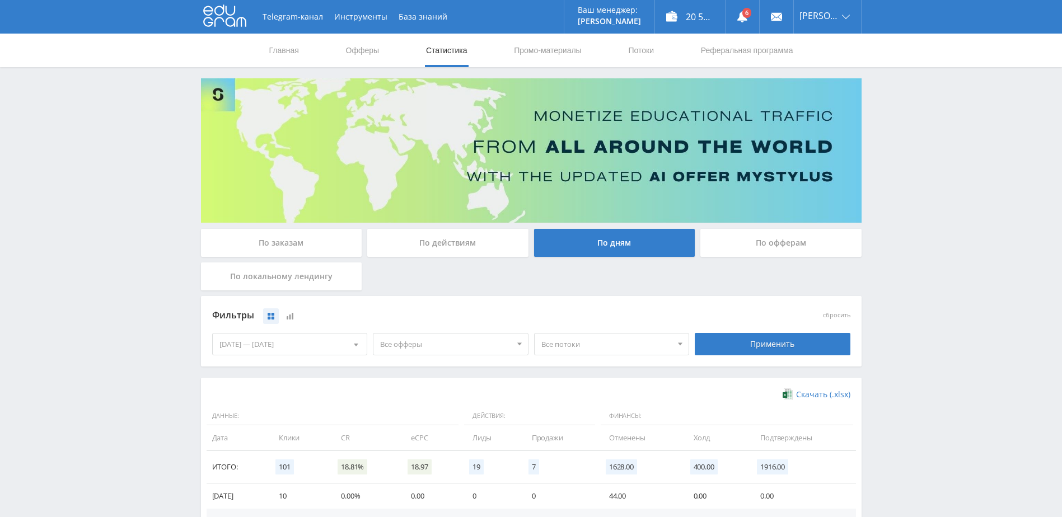
click at [450, 351] on span "Все офферы" at bounding box center [445, 344] width 131 height 21
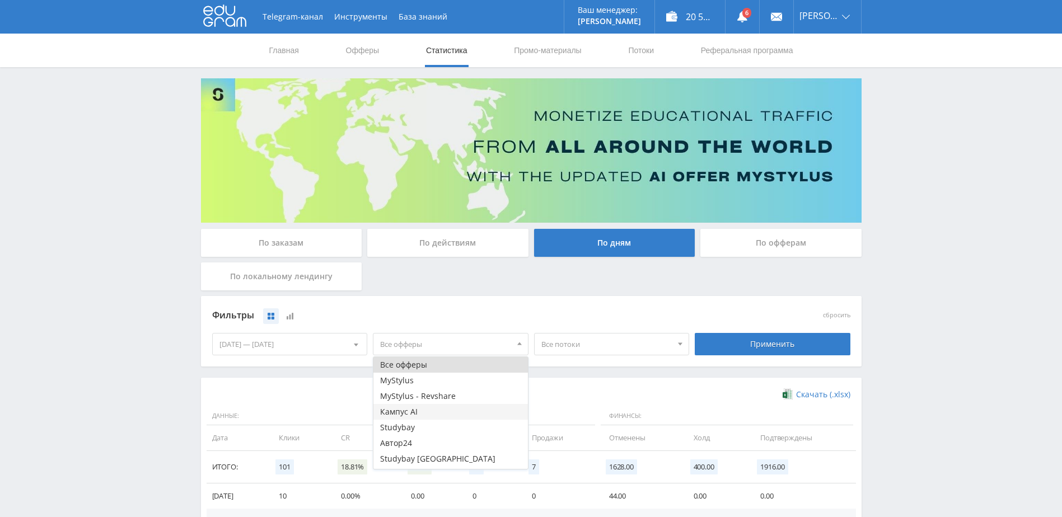
click at [409, 414] on button "Кампус AI" at bounding box center [450, 412] width 155 height 16
click at [401, 441] on button "Автор24" at bounding box center [450, 444] width 155 height 16
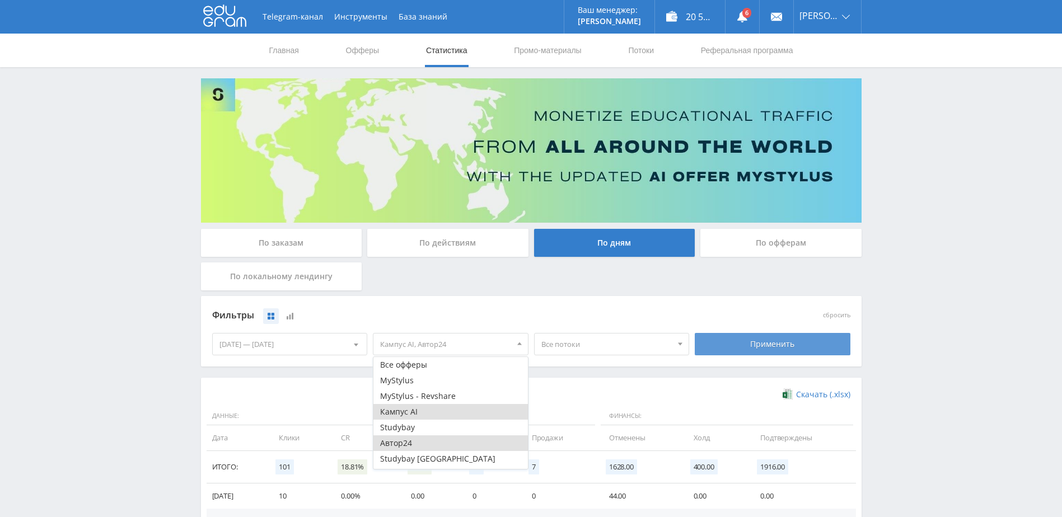
click at [743, 348] on div "Применить" at bounding box center [773, 344] width 156 height 22
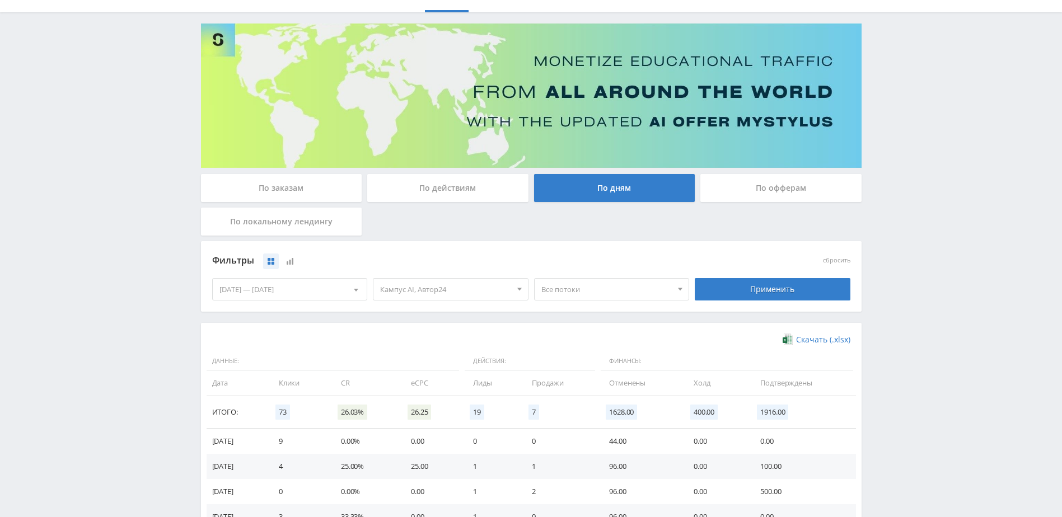
scroll to position [112, 0]
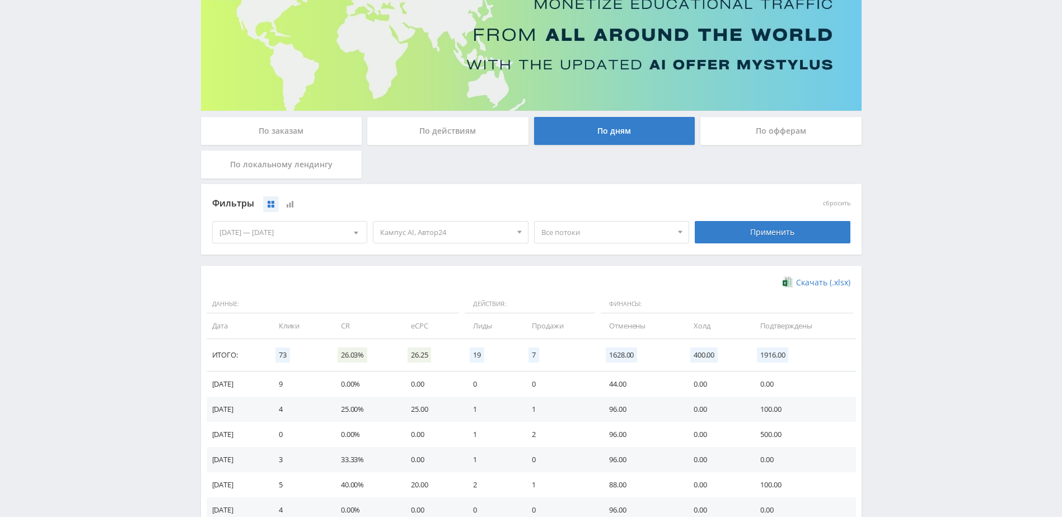
drag, startPoint x: 945, startPoint y: 121, endPoint x: 944, endPoint y: 115, distance: 5.7
click at [946, 120] on div "Telegram-канал Инструменты База знаний Ваш менеджер: Alex Alex Online @edugram_…" at bounding box center [531, 317] width 1062 height 858
